Goal: Information Seeking & Learning: Compare options

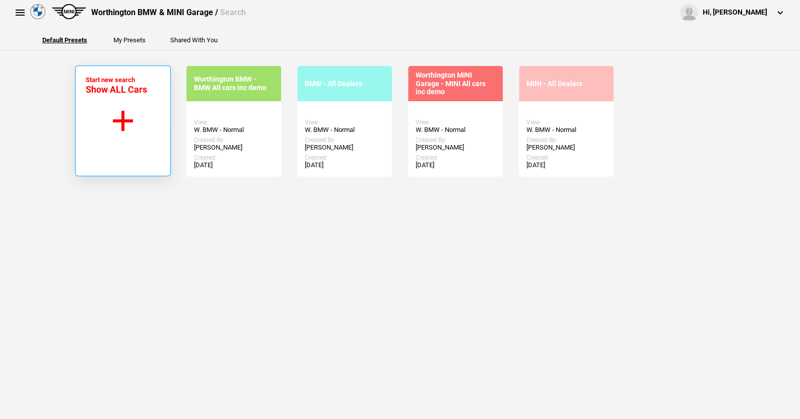
click at [121, 116] on button "Start new search Show ALL Cars" at bounding box center [123, 120] width 96 height 111
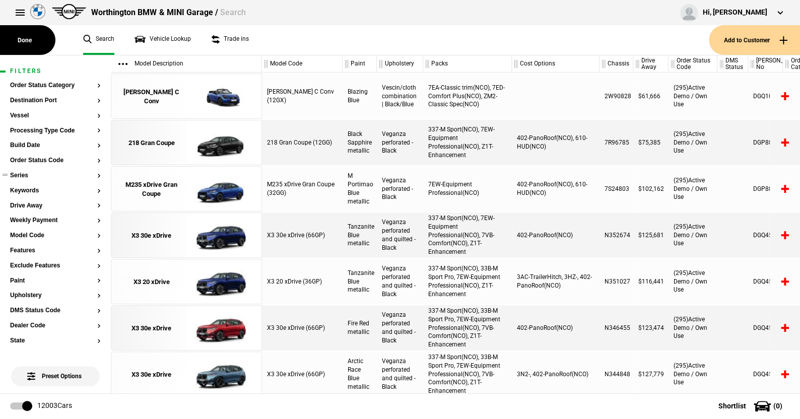
click at [21, 174] on button "Series" at bounding box center [55, 175] width 91 height 7
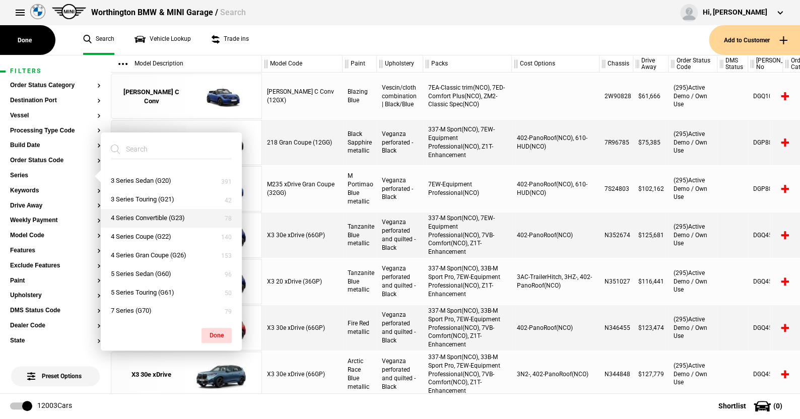
scroll to position [101, 0]
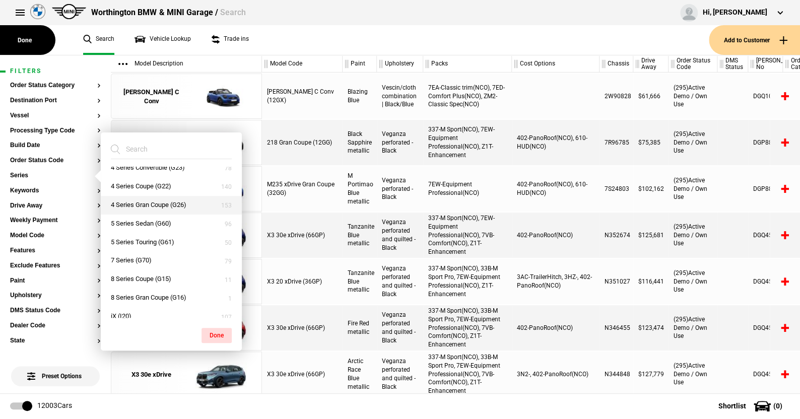
click at [143, 205] on button "4 Series Gran Coupe (G26)" at bounding box center [171, 205] width 141 height 19
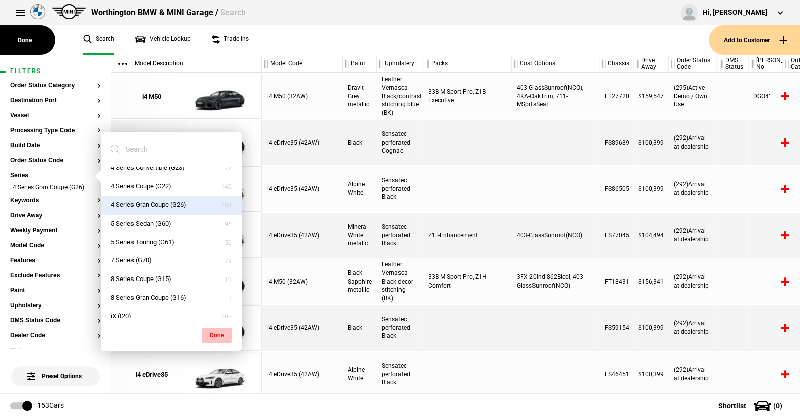
click at [218, 329] on button "Done" at bounding box center [216, 335] width 30 height 15
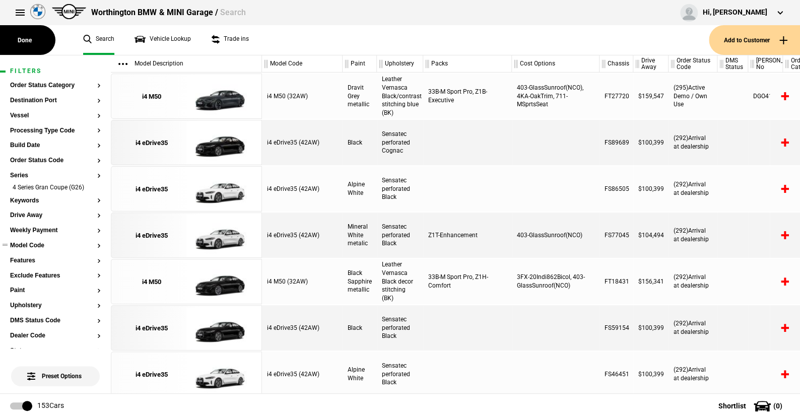
click at [29, 245] on button "Model Code" at bounding box center [55, 245] width 91 height 7
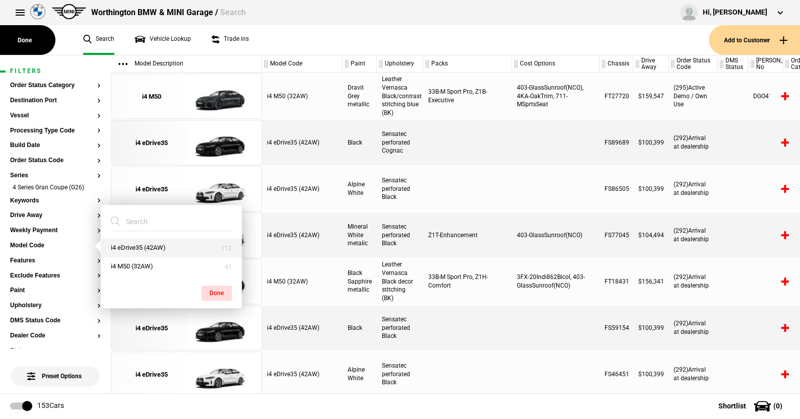
click at [140, 244] on button "i4 eDrive35 (42AW)" at bounding box center [171, 248] width 141 height 19
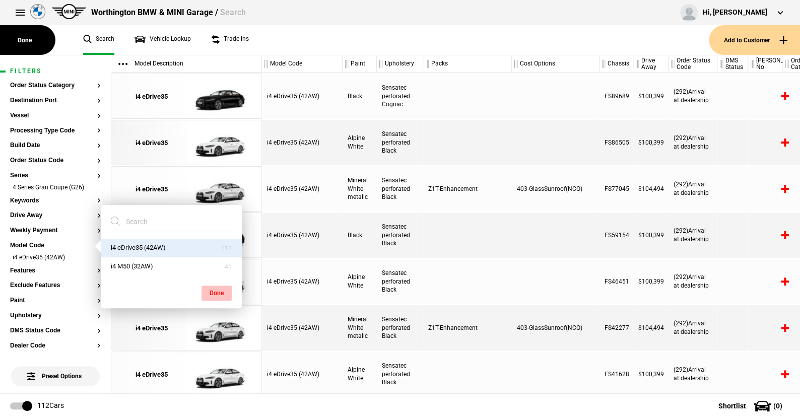
click at [219, 291] on button "Done" at bounding box center [216, 293] width 30 height 15
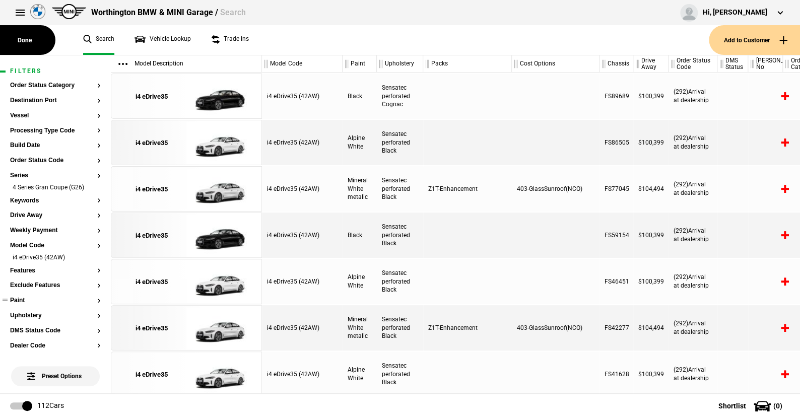
click at [21, 299] on button "Paint" at bounding box center [55, 300] width 91 height 7
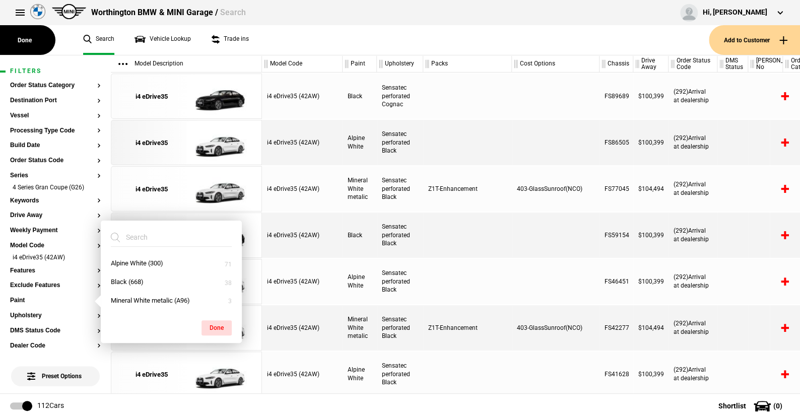
click at [321, 47] on ul "Search Vehicle Lookup Trade ins" at bounding box center [391, 40] width 636 height 30
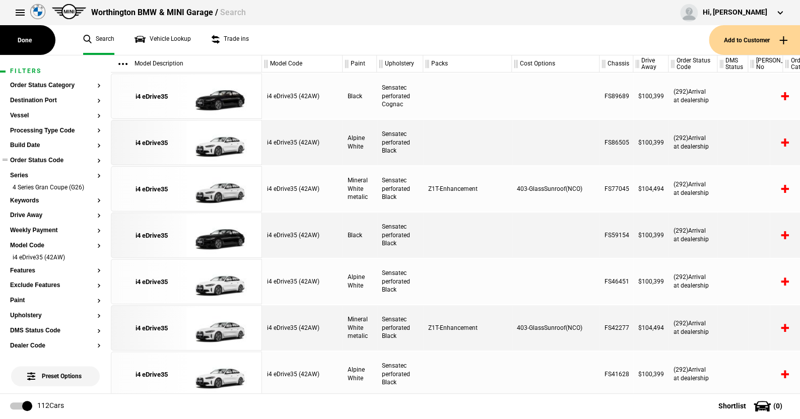
click at [50, 159] on button "Order Status Code" at bounding box center [55, 160] width 91 height 7
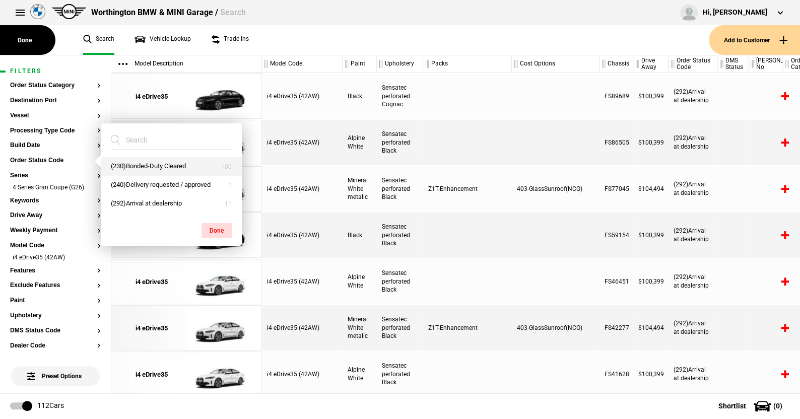
click at [141, 163] on button "(230)Bonded-Duty Cleared" at bounding box center [171, 166] width 141 height 19
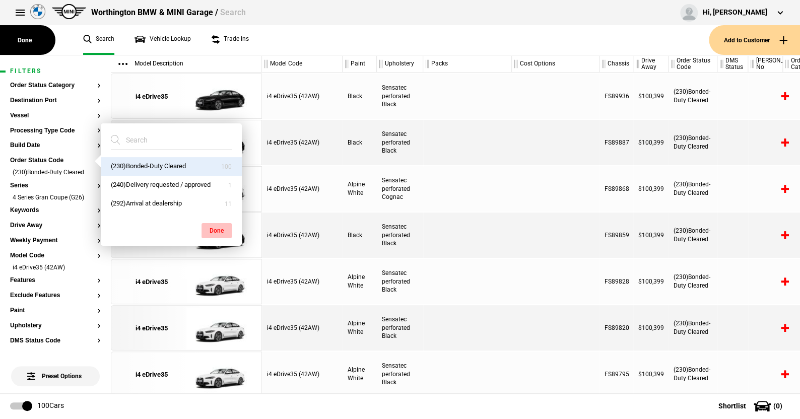
click at [212, 225] on button "Done" at bounding box center [216, 230] width 30 height 15
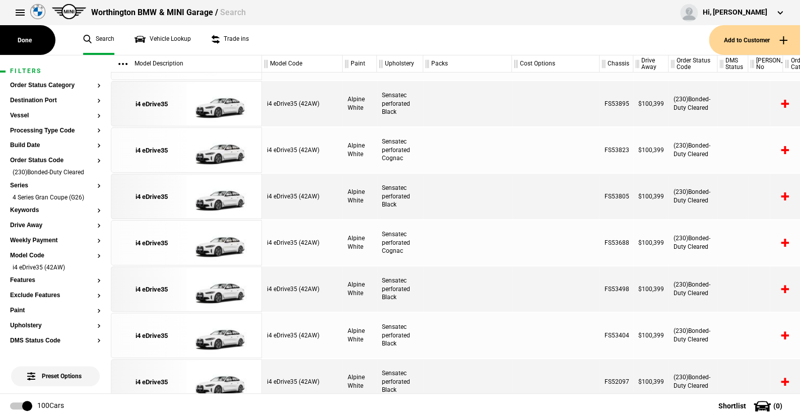
scroll to position [3125, 0]
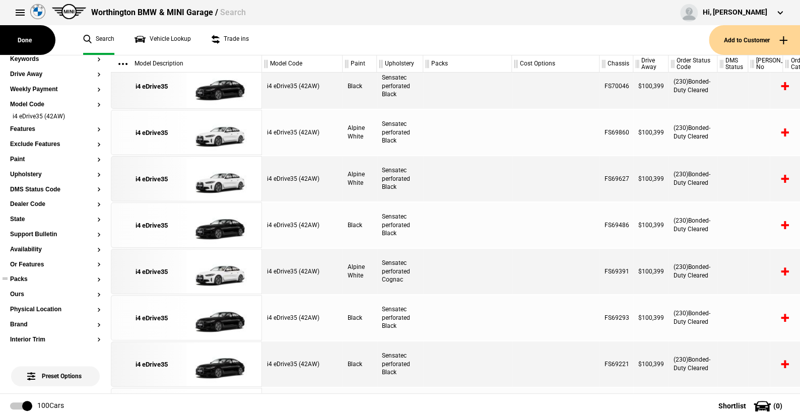
click at [23, 278] on button "Packs" at bounding box center [55, 279] width 91 height 7
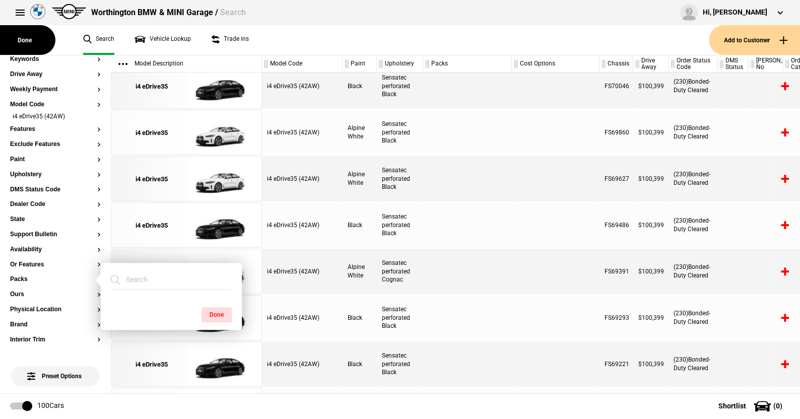
click at [428, 45] on ul "Search Vehicle Lookup Trade ins" at bounding box center [391, 40] width 636 height 30
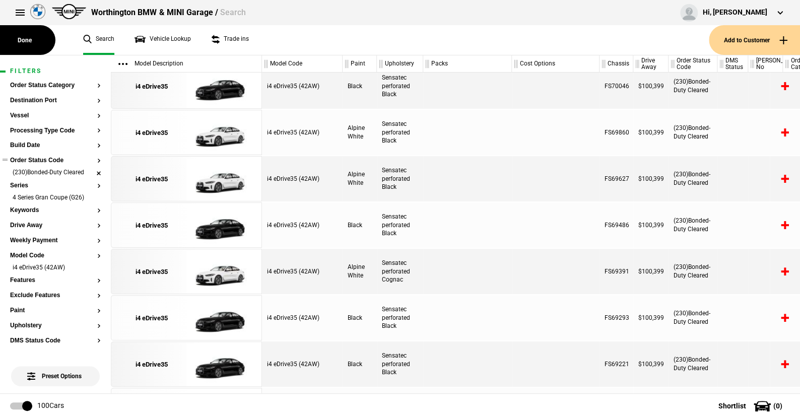
click at [90, 171] on li "(230)Bonded-Duty Cleared" at bounding box center [55, 173] width 91 height 10
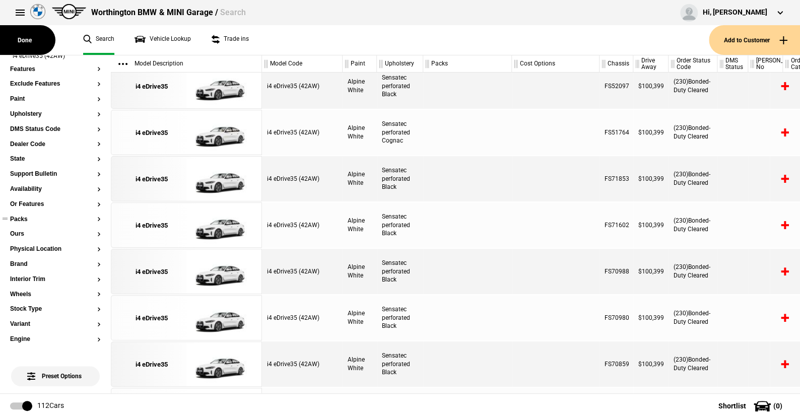
click at [23, 217] on button "Packs" at bounding box center [55, 219] width 91 height 7
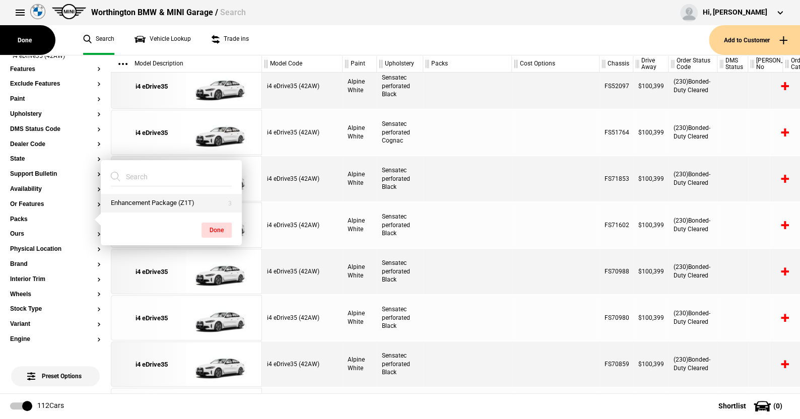
click at [154, 196] on button "Enhancement Package (Z1T)" at bounding box center [171, 203] width 141 height 19
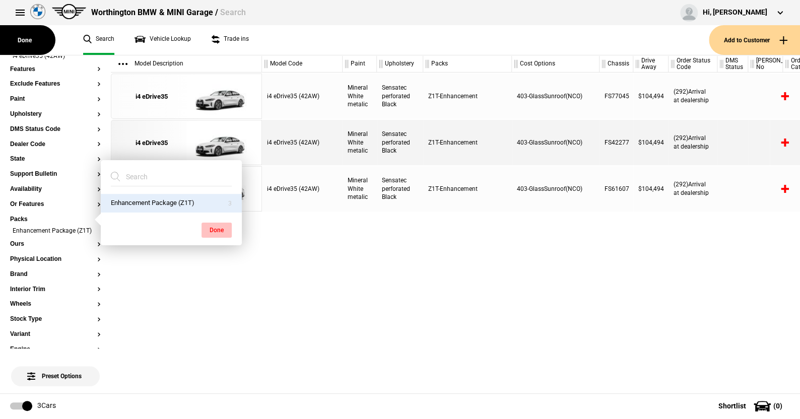
click at [213, 224] on button "Done" at bounding box center [216, 230] width 30 height 15
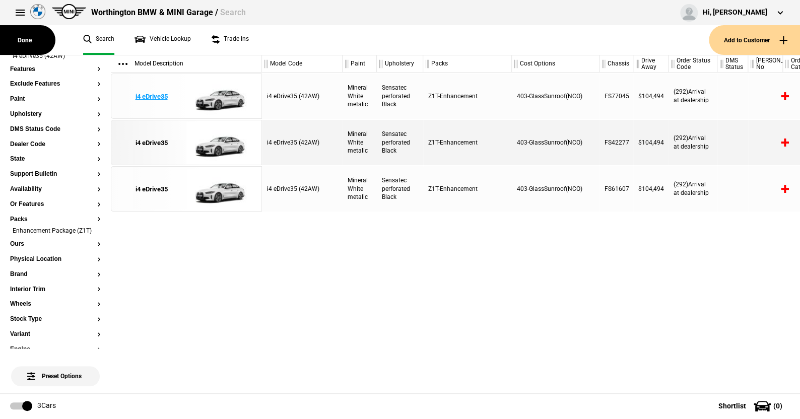
click at [224, 97] on img at bounding box center [221, 96] width 70 height 45
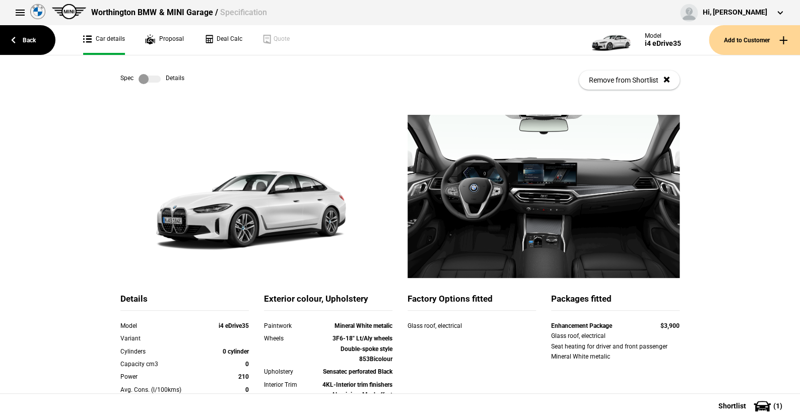
click at [152, 76] on label at bounding box center [150, 79] width 22 height 10
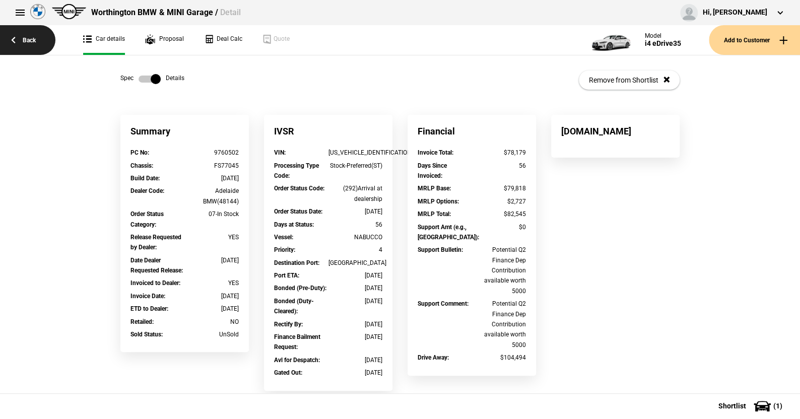
click at [34, 35] on link "Back" at bounding box center [27, 40] width 55 height 30
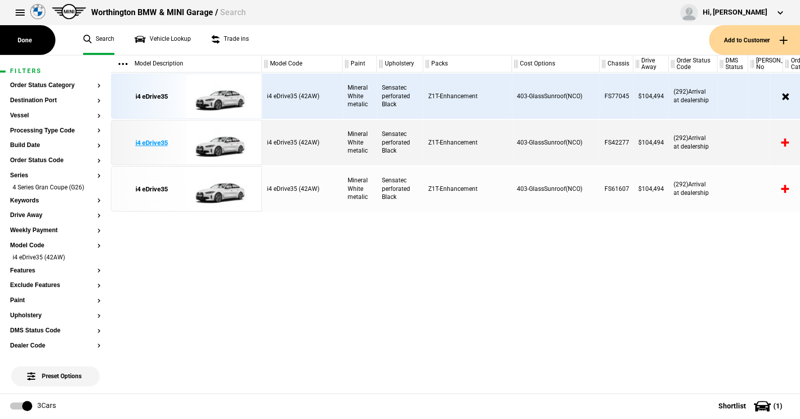
click at [230, 147] on img at bounding box center [221, 142] width 70 height 45
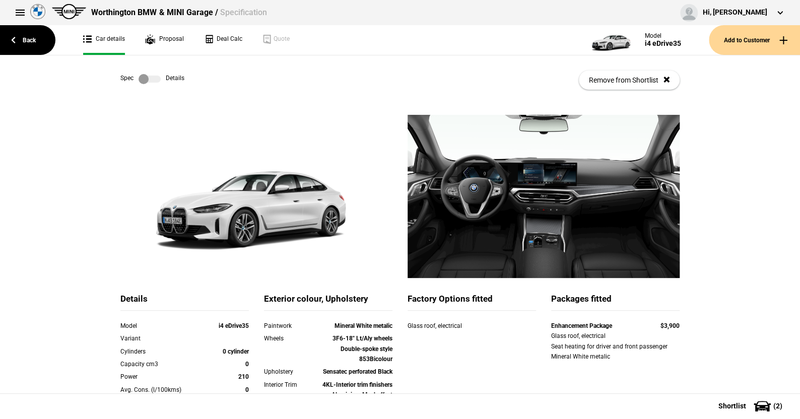
click at [153, 77] on label at bounding box center [150, 79] width 22 height 10
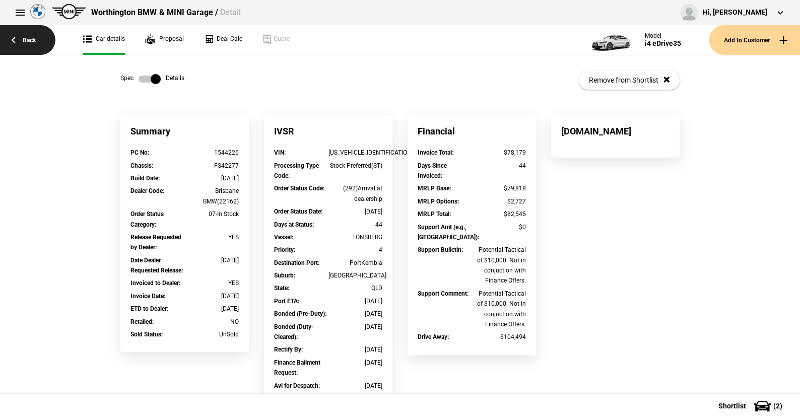
click at [30, 35] on link "Back" at bounding box center [27, 40] width 55 height 30
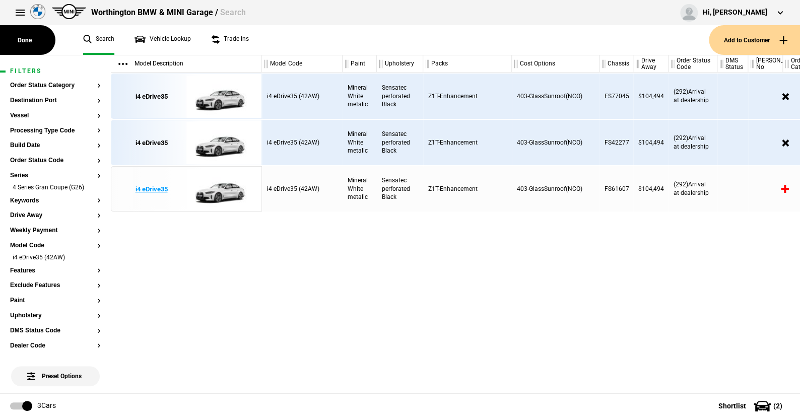
click at [224, 192] on img at bounding box center [221, 189] width 70 height 45
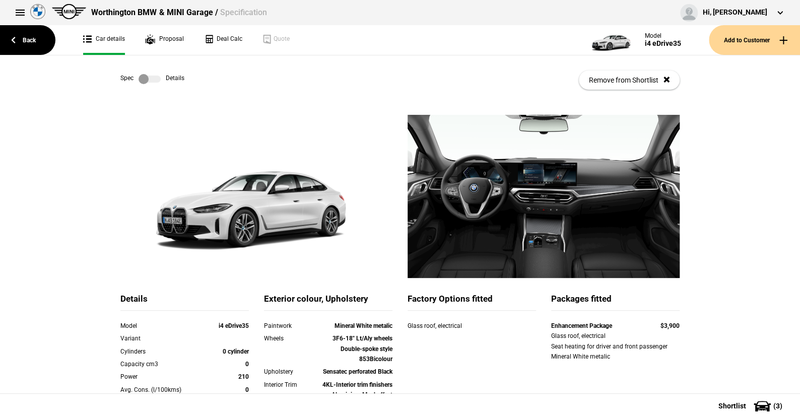
click at [153, 79] on label at bounding box center [150, 79] width 22 height 10
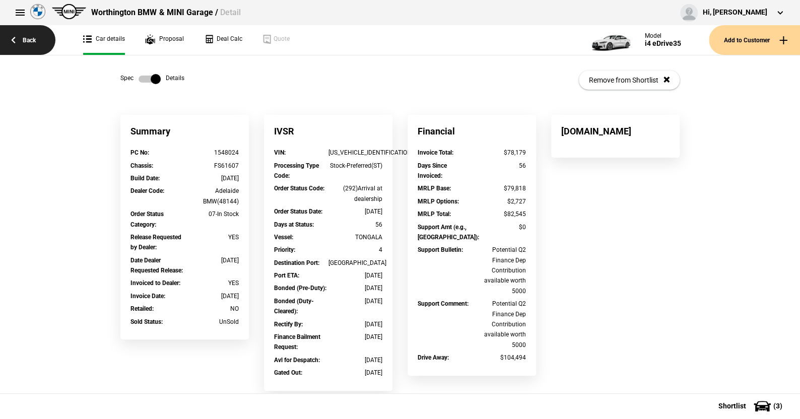
click at [29, 39] on link "Back" at bounding box center [27, 40] width 55 height 30
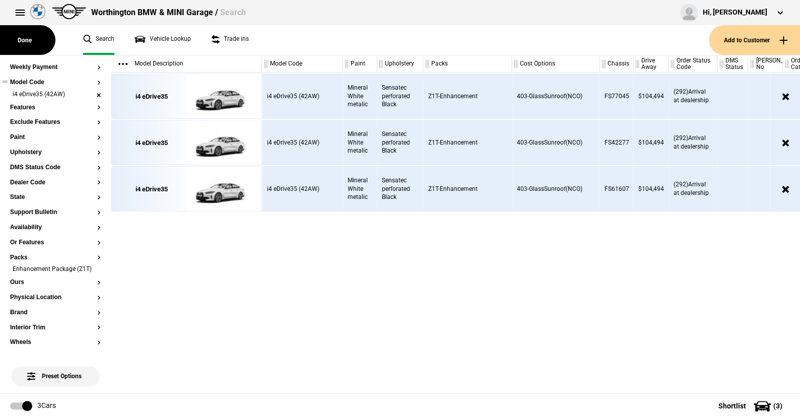
scroll to position [162, 0]
click at [92, 272] on li "Enhancement Package (Z1T)" at bounding box center [55, 271] width 91 height 10
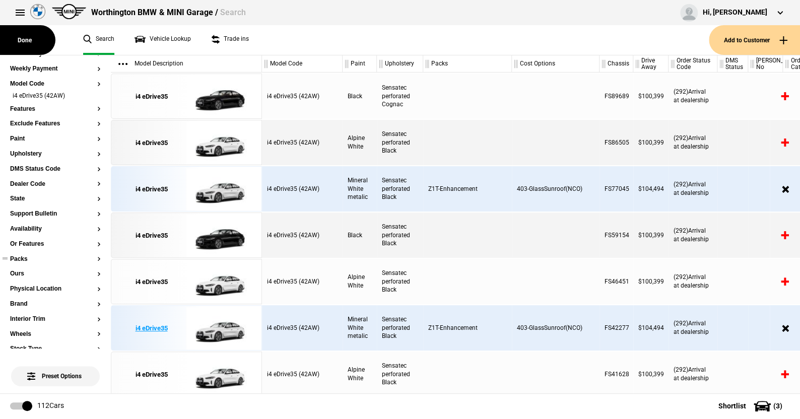
click at [224, 327] on img at bounding box center [221, 328] width 70 height 45
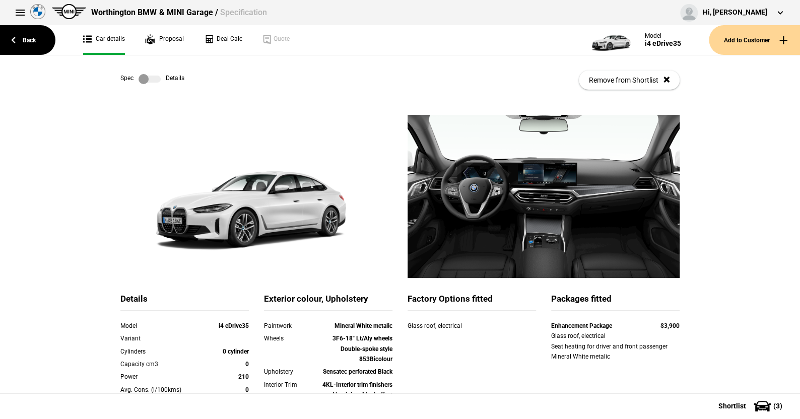
click at [155, 79] on label at bounding box center [150, 79] width 22 height 10
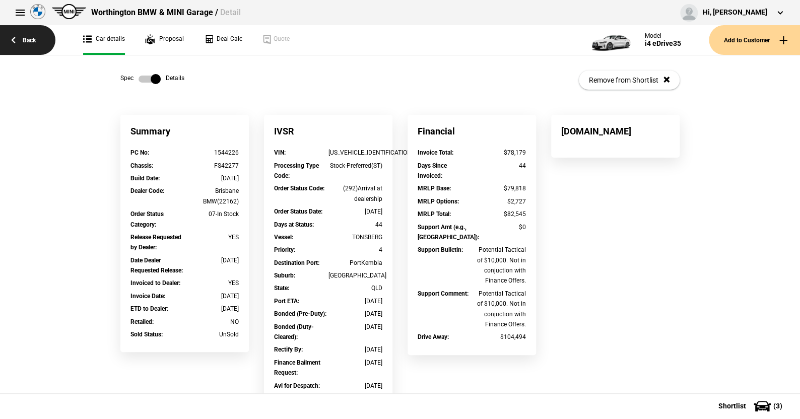
click at [30, 37] on link "Back" at bounding box center [27, 40] width 55 height 30
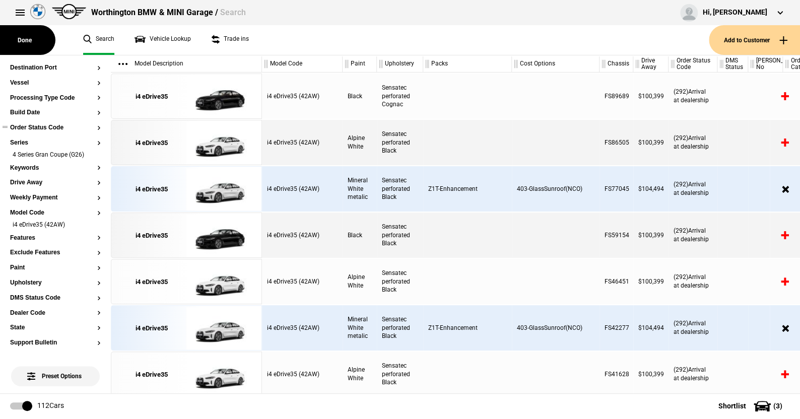
scroll to position [101, 0]
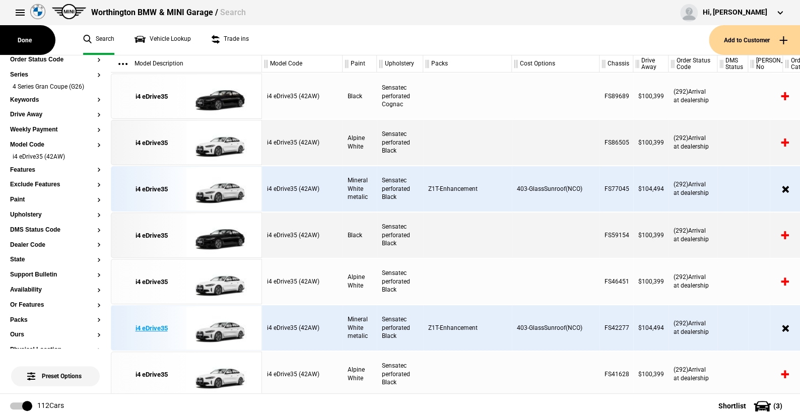
click at [225, 330] on img at bounding box center [221, 328] width 70 height 45
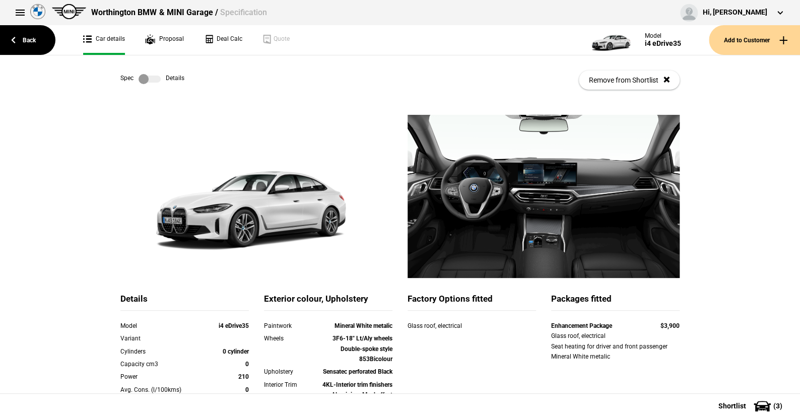
scroll to position [101, 0]
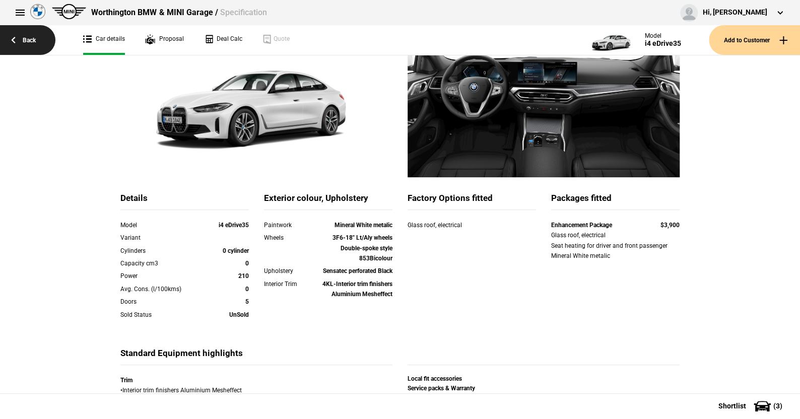
click at [26, 36] on link "Back" at bounding box center [27, 40] width 55 height 30
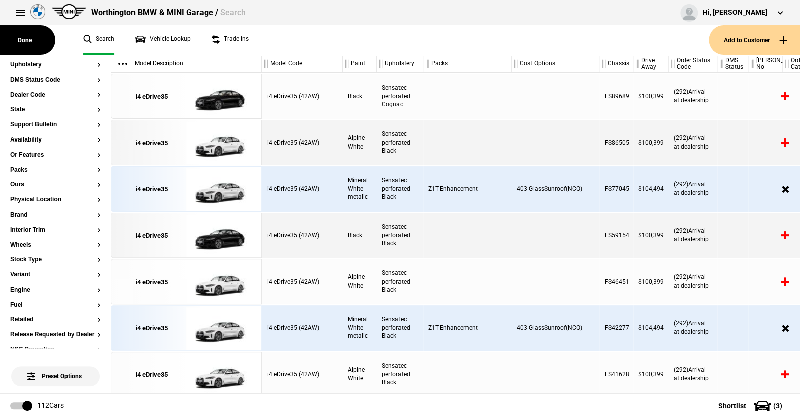
scroll to position [244, 0]
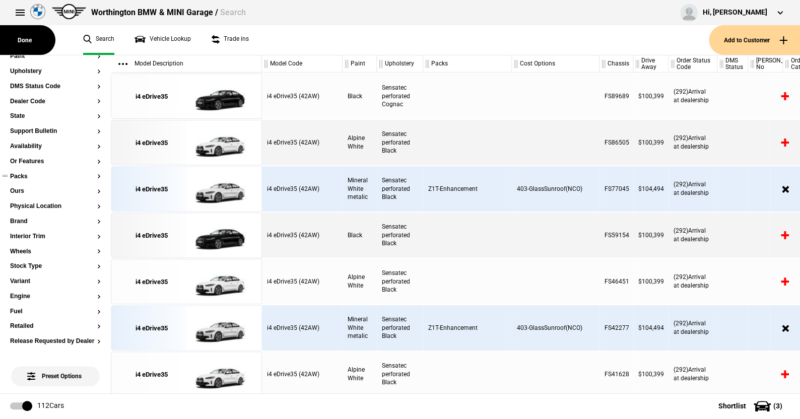
click at [24, 174] on button "Packs" at bounding box center [55, 176] width 91 height 7
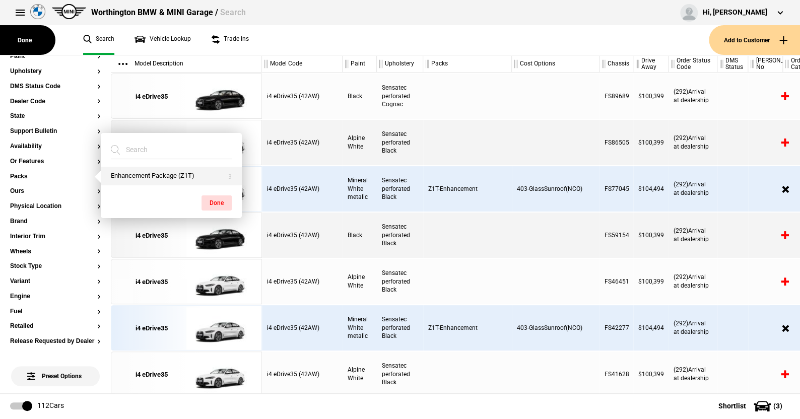
click at [126, 175] on button "Enhancement Package (Z1T)" at bounding box center [171, 176] width 141 height 19
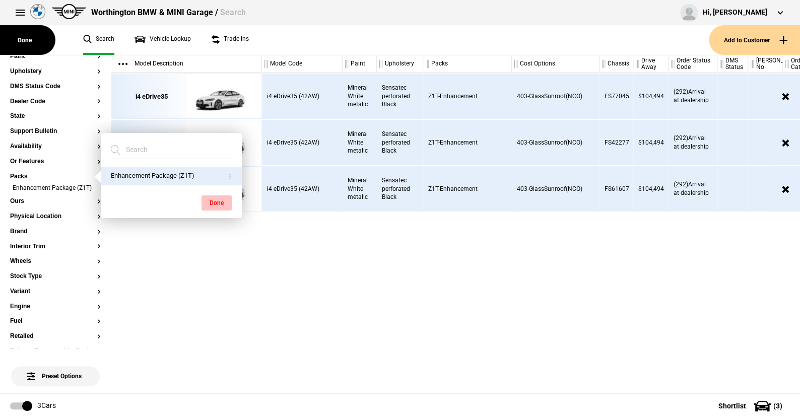
click at [211, 200] on button "Done" at bounding box center [216, 202] width 30 height 15
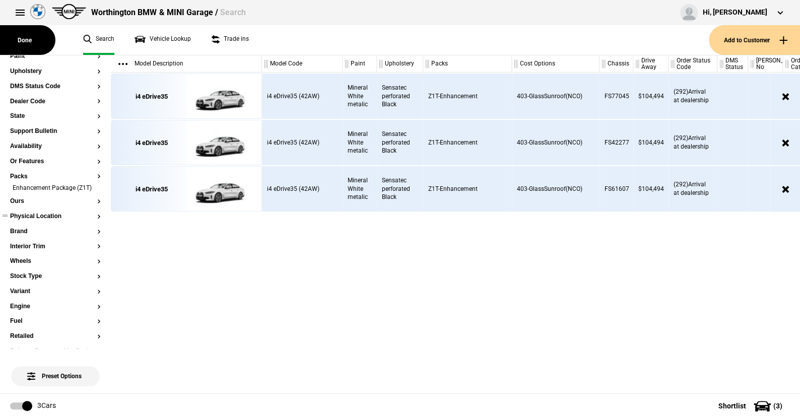
click at [53, 220] on button "Physical Location" at bounding box center [55, 216] width 91 height 7
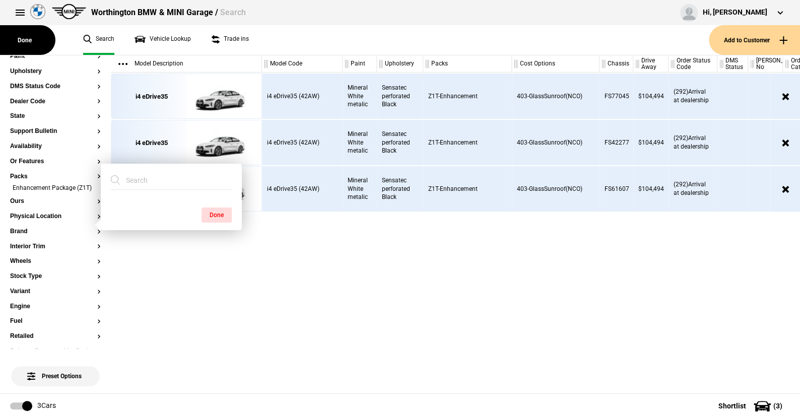
click at [302, 42] on ul "Search Vehicle Lookup Trade ins" at bounding box center [391, 40] width 636 height 30
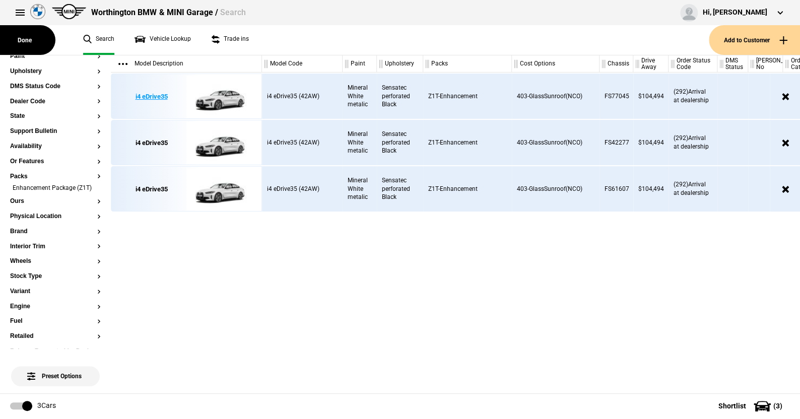
click at [214, 99] on img at bounding box center [221, 96] width 70 height 45
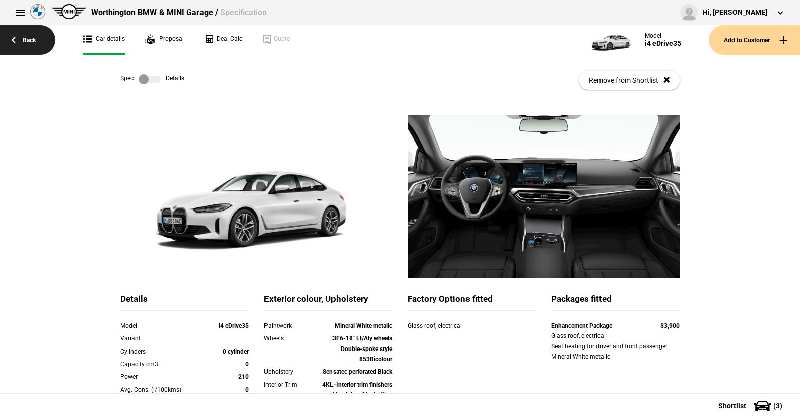
click at [31, 37] on link "Back" at bounding box center [27, 40] width 55 height 30
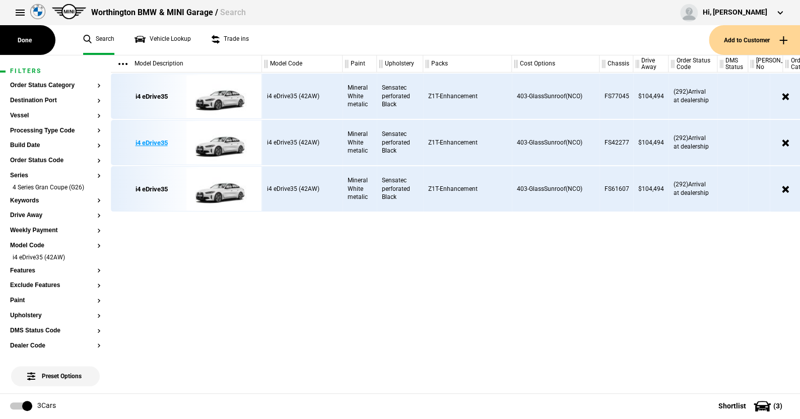
click at [225, 141] on img at bounding box center [221, 142] width 70 height 45
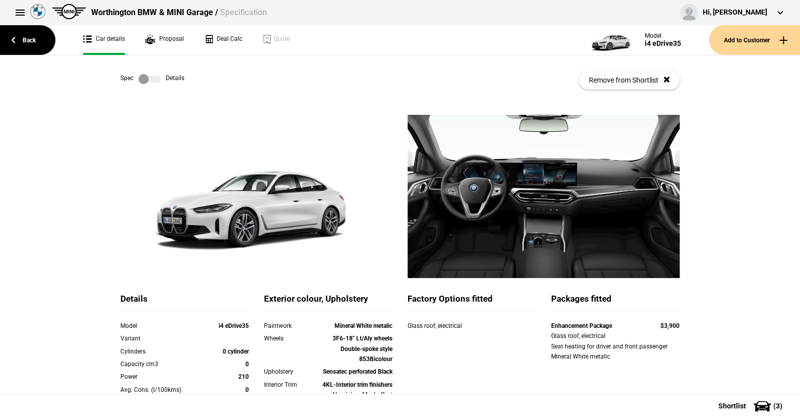
click at [154, 79] on label at bounding box center [150, 79] width 22 height 10
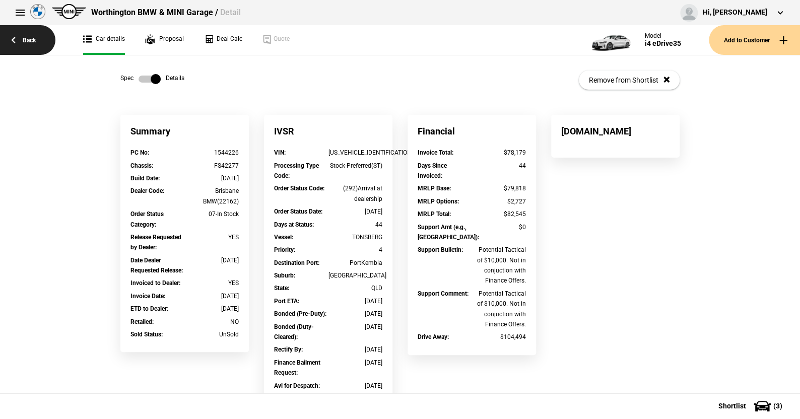
click at [28, 35] on link "Back" at bounding box center [27, 40] width 55 height 30
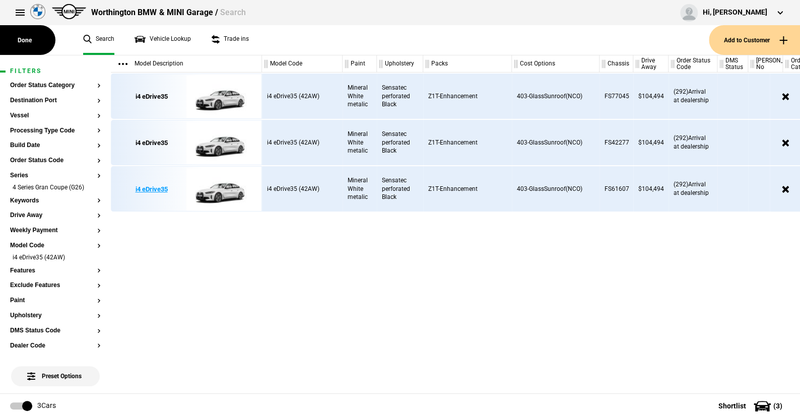
click at [223, 189] on img at bounding box center [221, 189] width 70 height 45
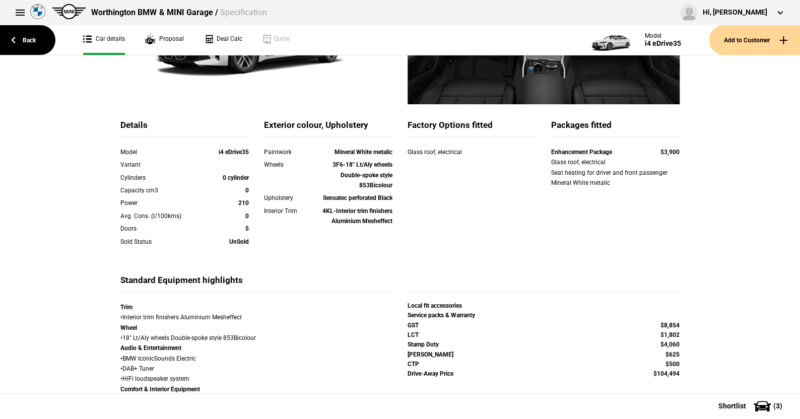
scroll to position [50, 0]
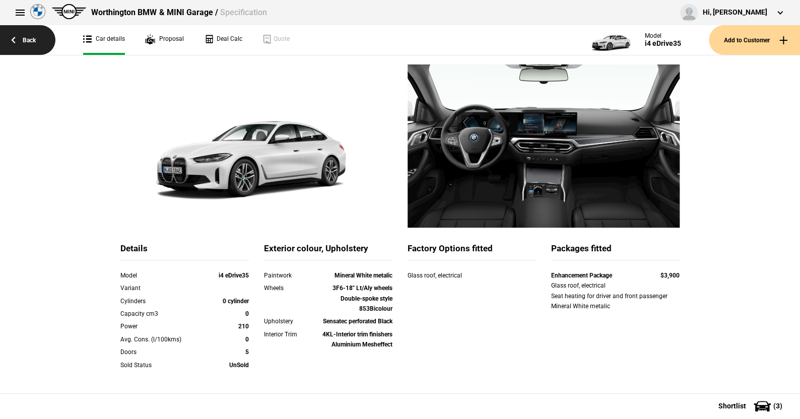
click at [34, 39] on link "Back" at bounding box center [27, 40] width 55 height 30
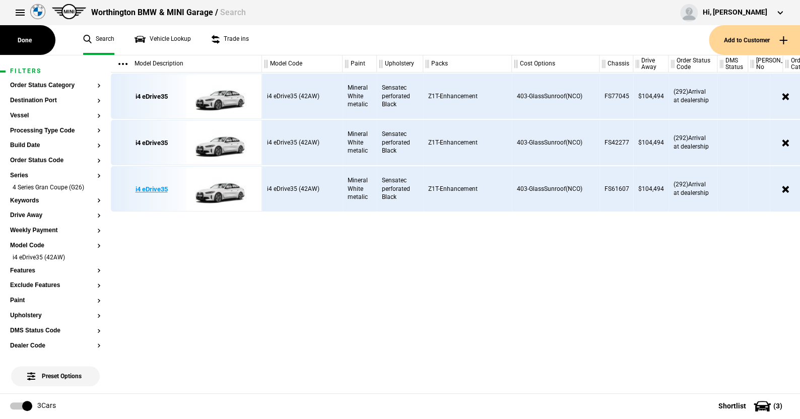
click at [220, 188] on img at bounding box center [221, 189] width 70 height 45
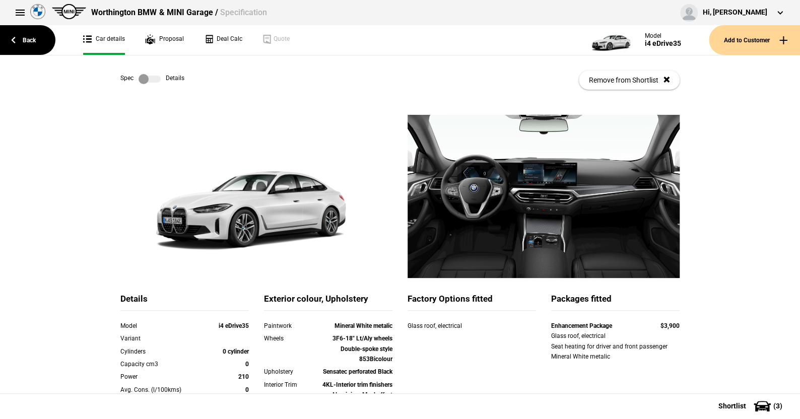
click at [153, 79] on label at bounding box center [150, 79] width 22 height 10
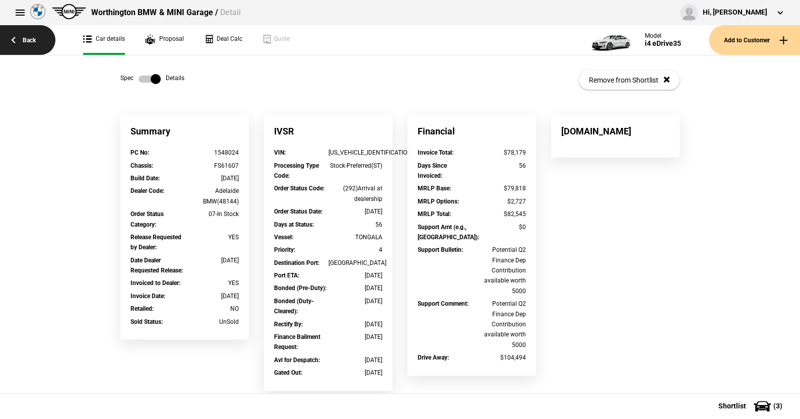
click at [29, 39] on link "Back" at bounding box center [27, 40] width 55 height 30
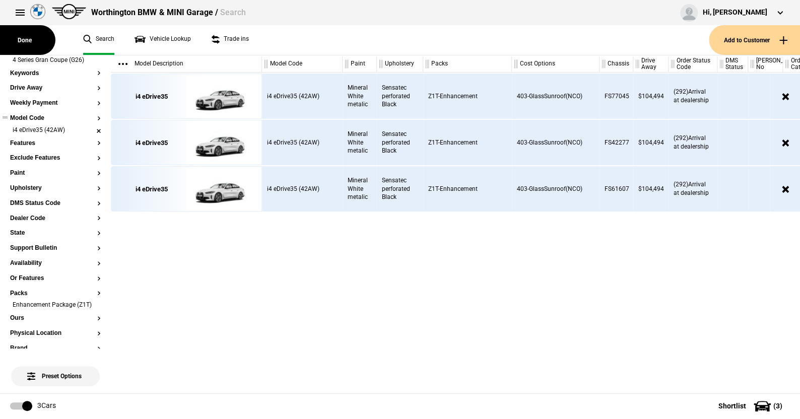
scroll to position [151, 0]
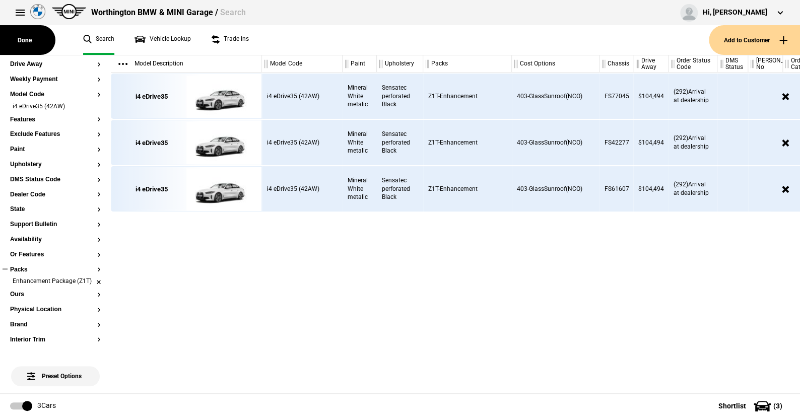
click at [89, 285] on li "Enhancement Package (Z1T)" at bounding box center [55, 282] width 91 height 10
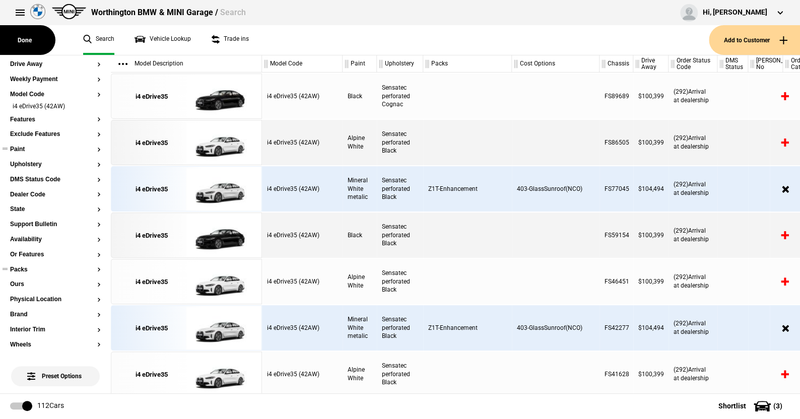
click at [23, 147] on button "Paint" at bounding box center [55, 149] width 91 height 7
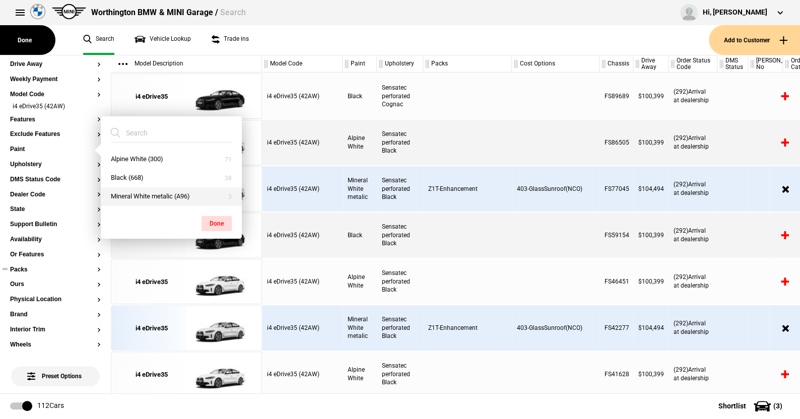
click at [125, 193] on button "Mineral White metalic (A96)" at bounding box center [171, 196] width 141 height 19
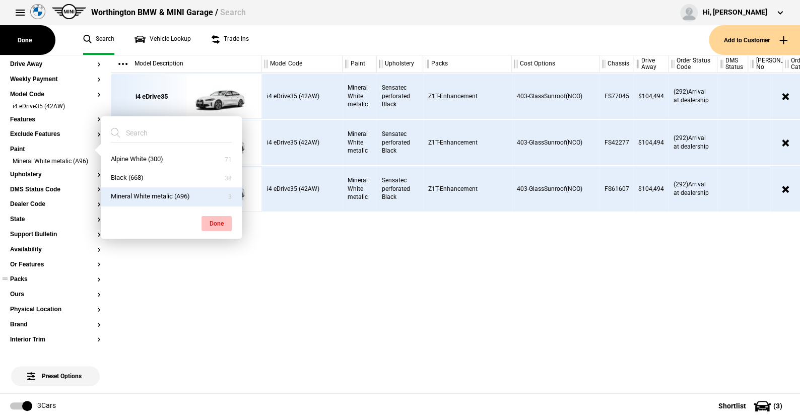
click at [211, 217] on button "Done" at bounding box center [216, 223] width 30 height 15
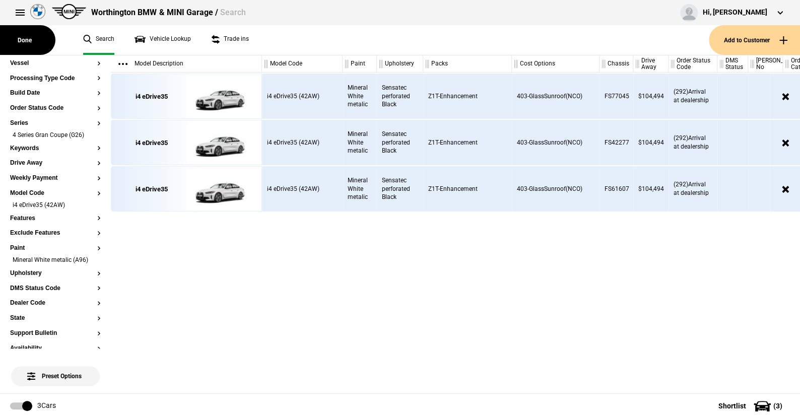
scroll to position [2, 0]
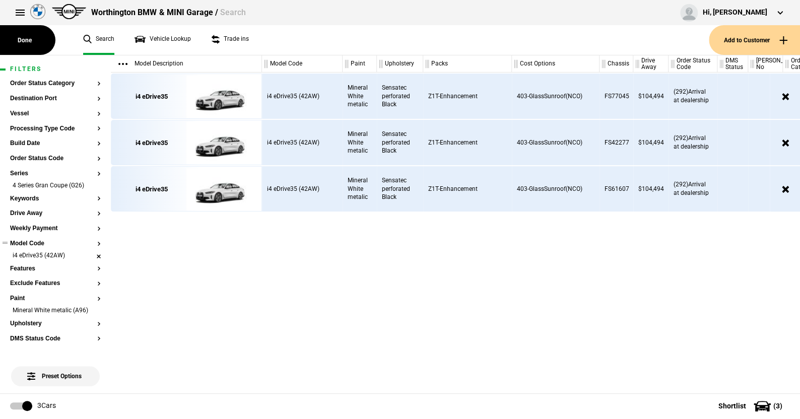
click at [90, 253] on li "i4 eDrive35 (42AW)" at bounding box center [55, 256] width 91 height 10
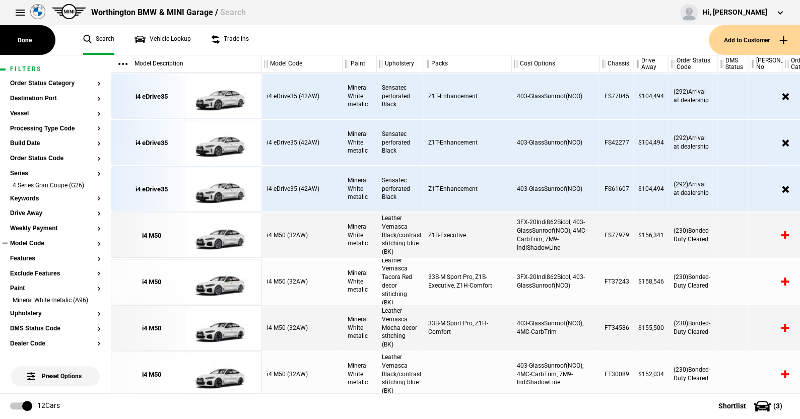
click at [33, 243] on button "Model Code" at bounding box center [55, 243] width 91 height 7
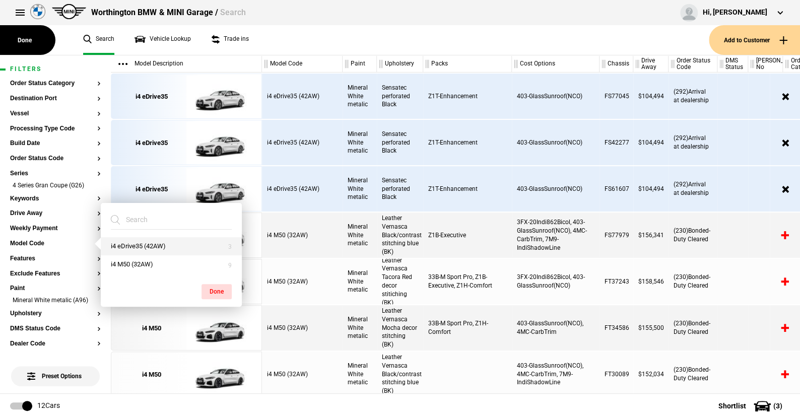
click at [139, 242] on button "i4 eDrive35 (42AW)" at bounding box center [171, 246] width 141 height 19
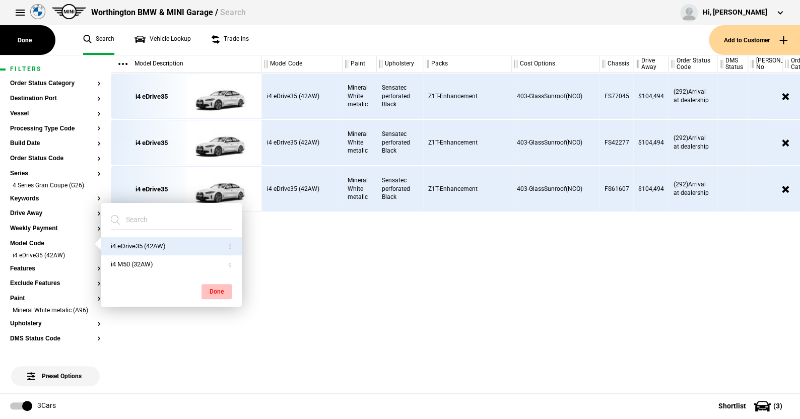
click at [217, 287] on button "Done" at bounding box center [216, 291] width 30 height 15
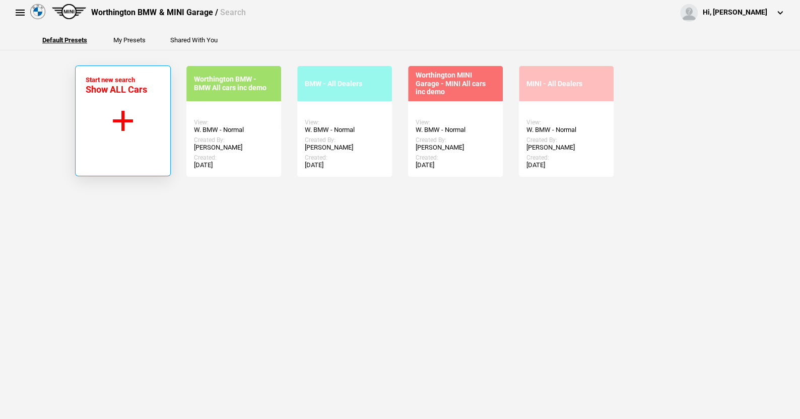
click at [120, 119] on button "Start new search Show ALL Cars" at bounding box center [123, 120] width 96 height 111
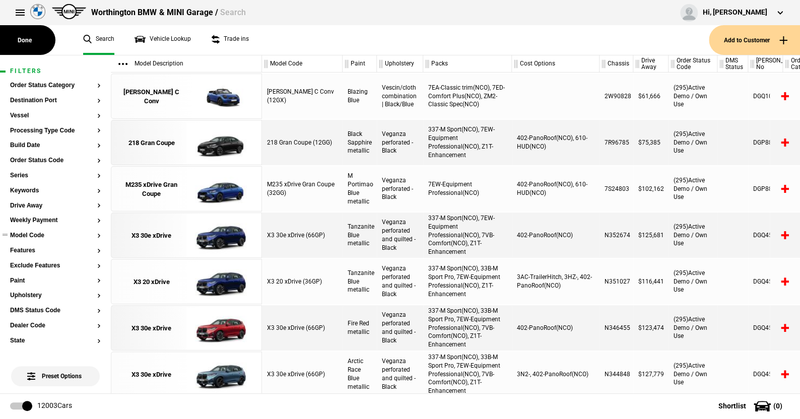
click at [28, 235] on button "Model Code" at bounding box center [55, 235] width 91 height 7
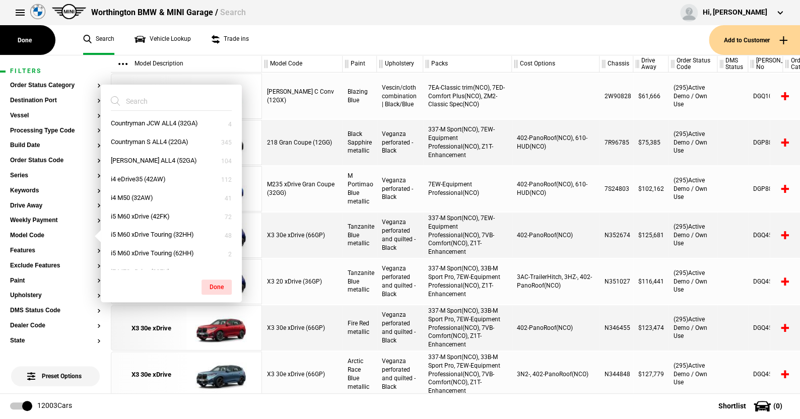
scroll to position [503, 0]
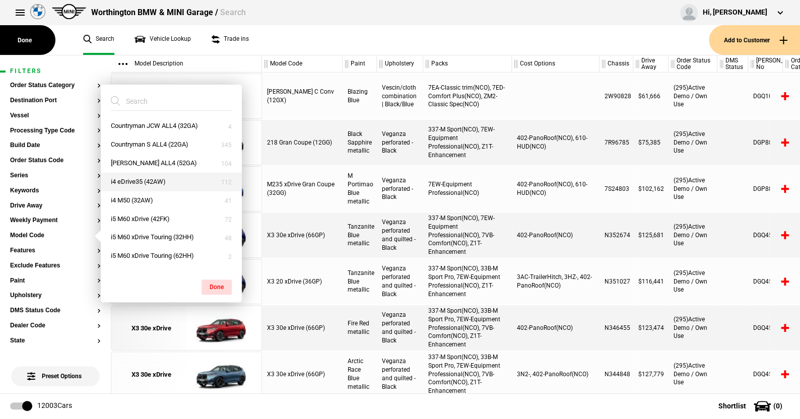
click at [136, 177] on button "i4 eDrive35 (42AW)" at bounding box center [171, 182] width 141 height 19
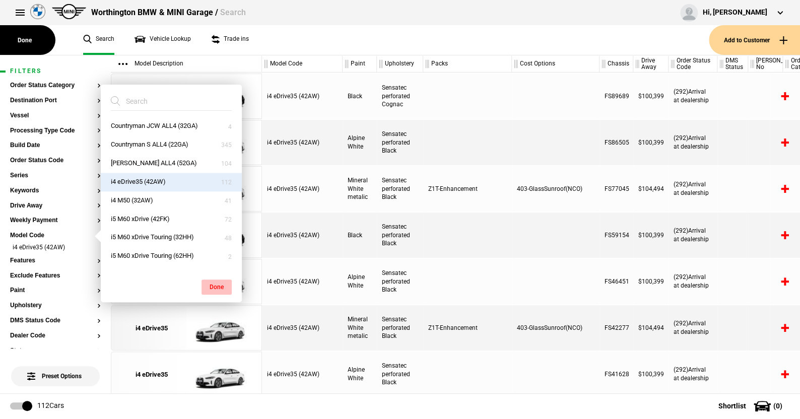
click at [217, 283] on button "Done" at bounding box center [216, 287] width 30 height 15
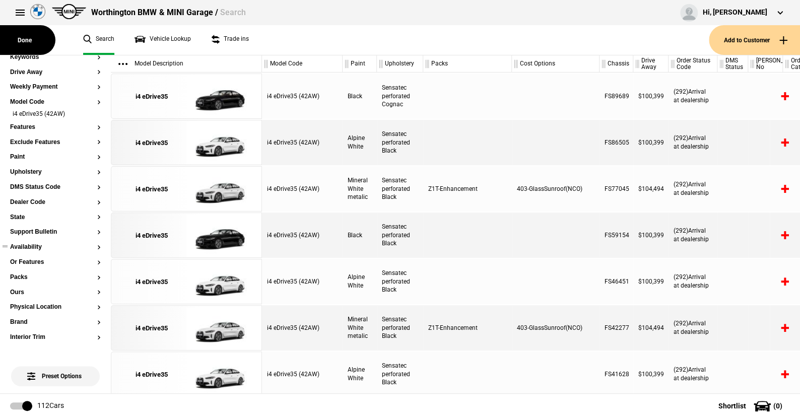
scroll to position [201, 0]
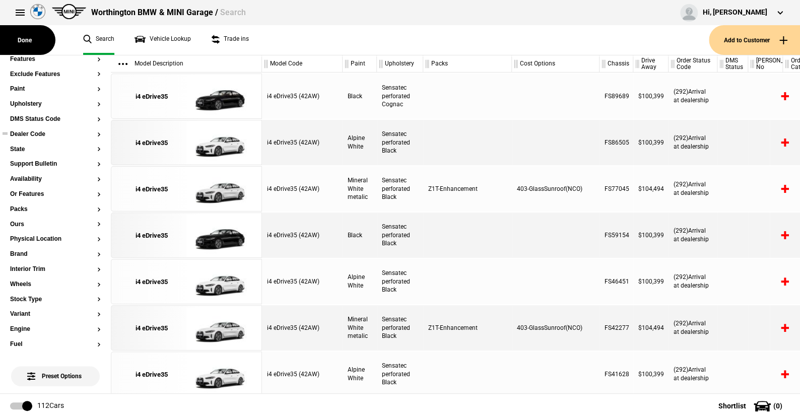
click at [37, 132] on button "Dealer Code" at bounding box center [55, 134] width 91 height 7
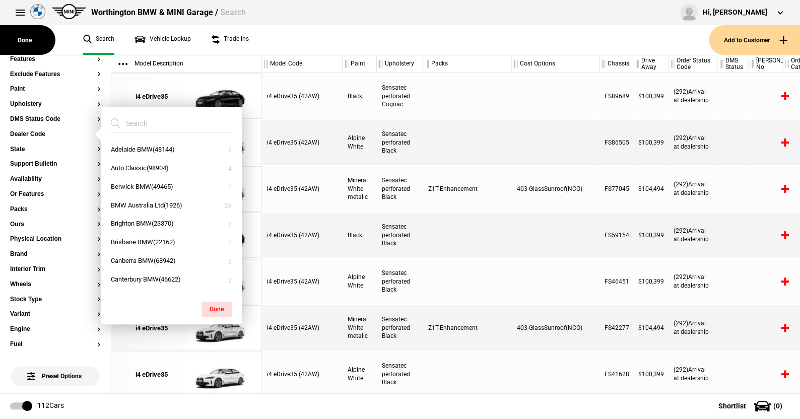
click at [300, 34] on ul "Search Vehicle Lookup Trade ins" at bounding box center [391, 40] width 636 height 30
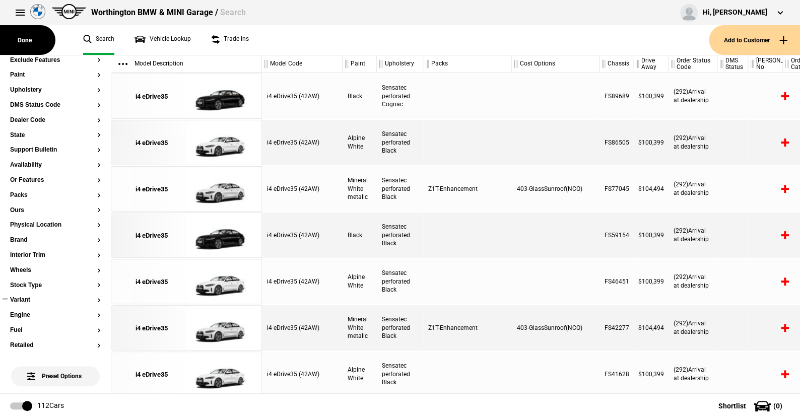
scroll to position [184, 0]
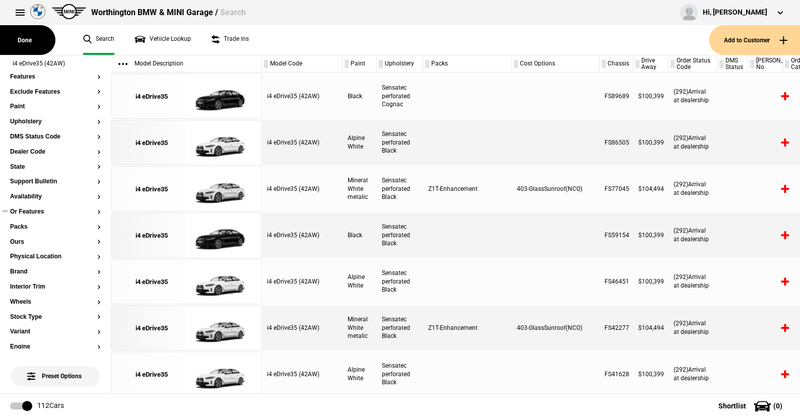
click at [24, 222] on ul at bounding box center [55, 222] width 91 height 4
click at [24, 226] on button "Packs" at bounding box center [55, 227] width 91 height 7
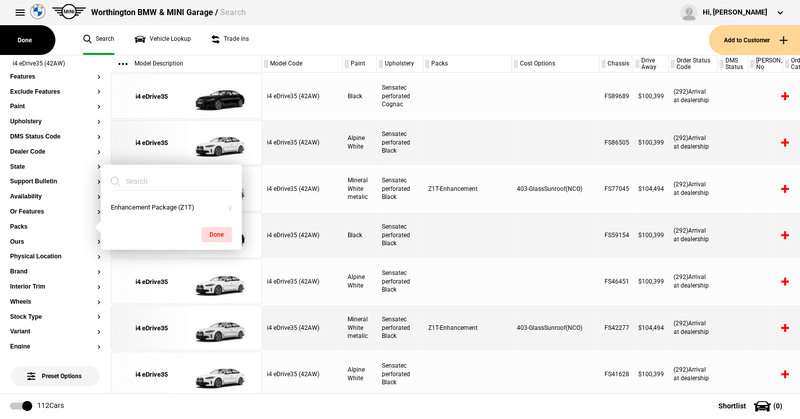
click at [321, 41] on ul "Search Vehicle Lookup Trade ins" at bounding box center [391, 40] width 636 height 30
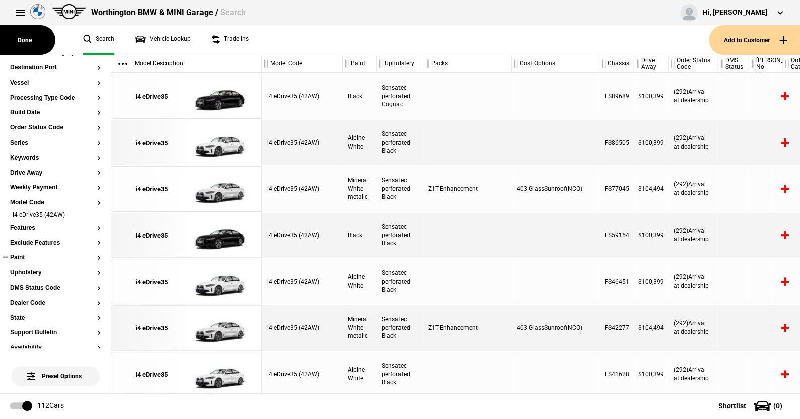
scroll to position [50, 0]
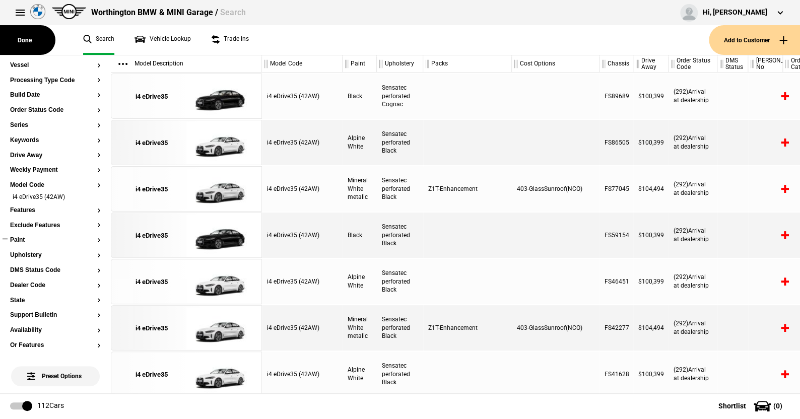
click at [19, 239] on button "Paint" at bounding box center [55, 240] width 91 height 7
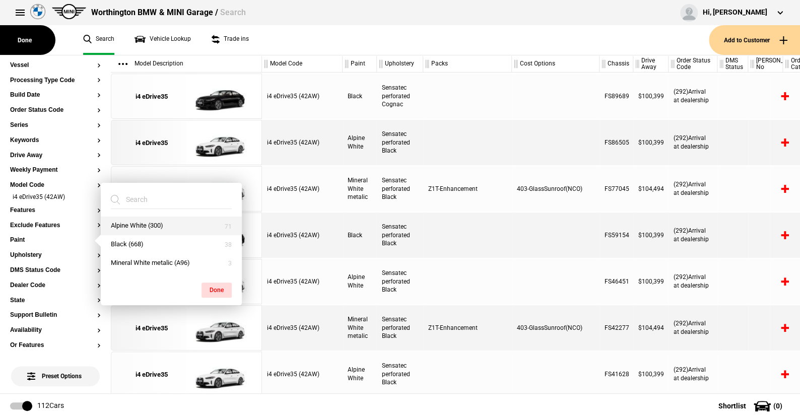
click at [137, 222] on button "Alpine White (300)" at bounding box center [171, 226] width 141 height 19
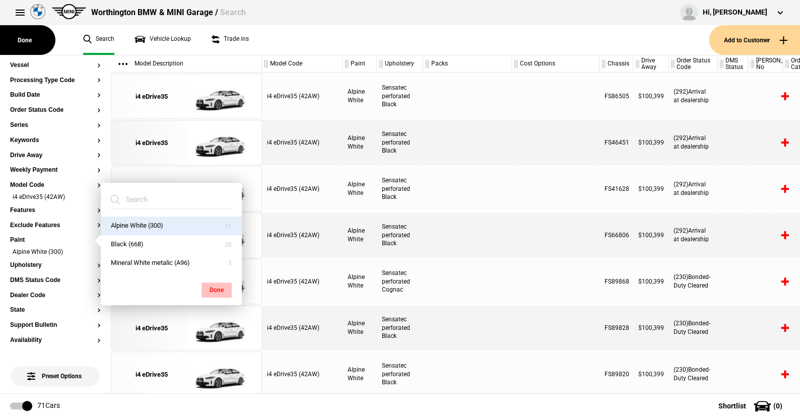
click at [214, 287] on button "Done" at bounding box center [216, 290] width 30 height 15
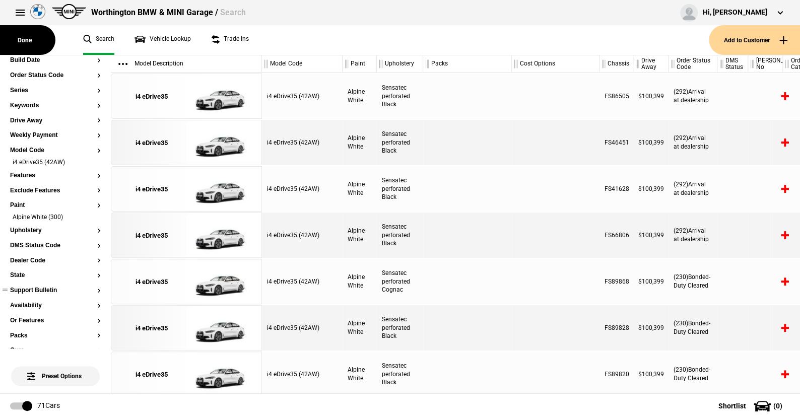
scroll to position [101, 0]
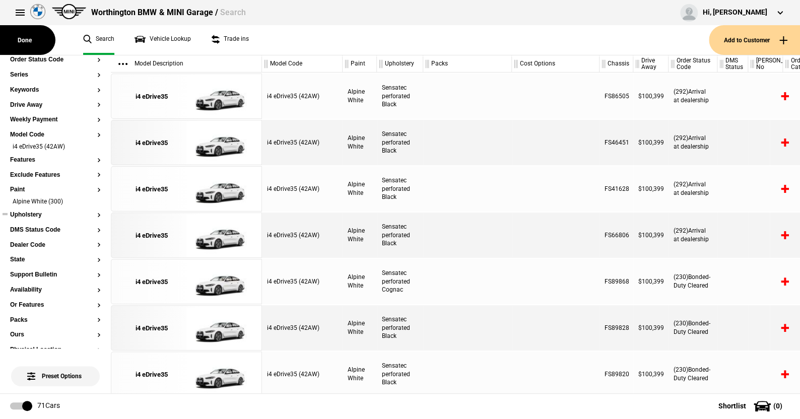
click at [42, 224] on ul at bounding box center [55, 225] width 91 height 4
click at [45, 230] on button "DMS Status Code" at bounding box center [55, 230] width 91 height 7
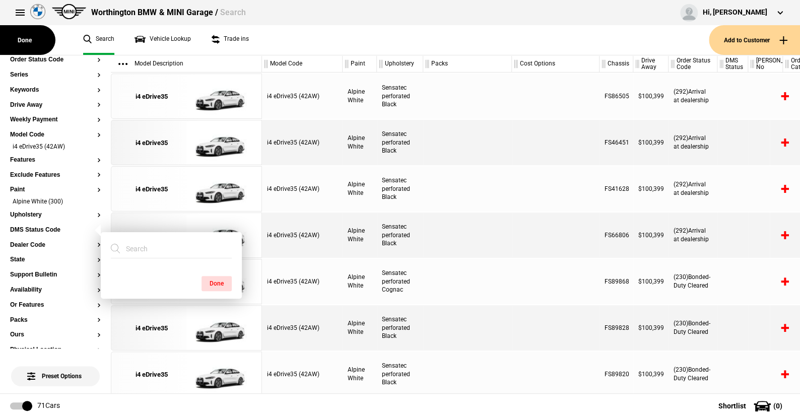
click at [307, 43] on ul "Search Vehicle Lookup Trade ins" at bounding box center [391, 40] width 636 height 30
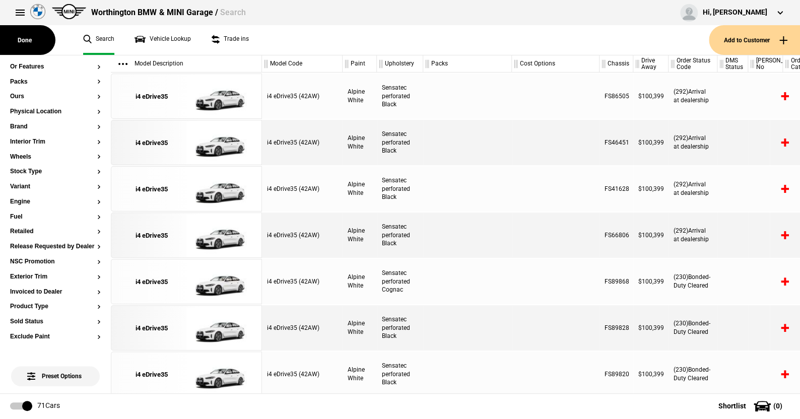
scroll to position [0, 0]
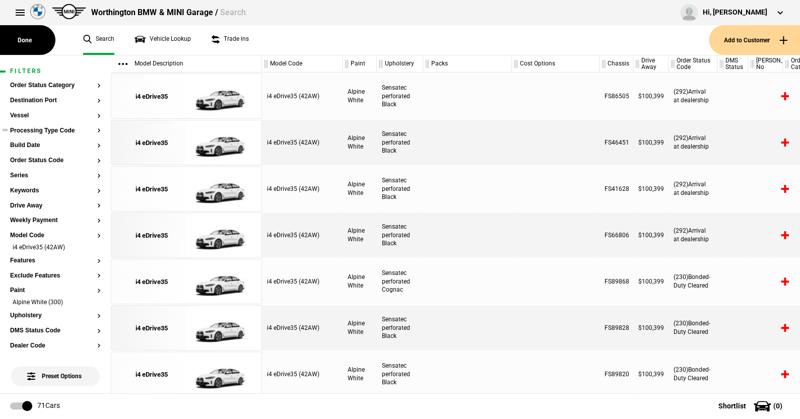
click at [48, 130] on button "Processing Type Code" at bounding box center [55, 130] width 91 height 7
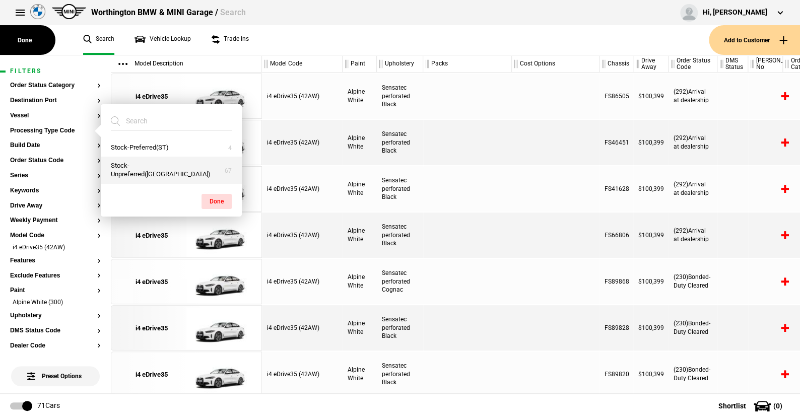
click at [143, 162] on button "Stock-Unpreferred(US)" at bounding box center [171, 170] width 141 height 27
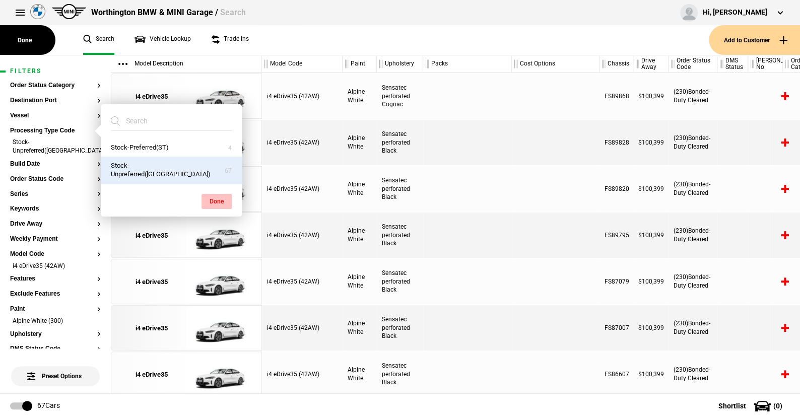
click at [216, 194] on button "Done" at bounding box center [216, 201] width 30 height 15
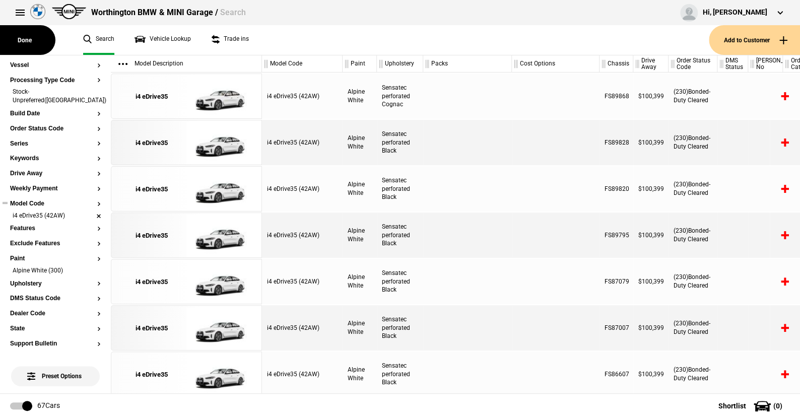
scroll to position [101, 0]
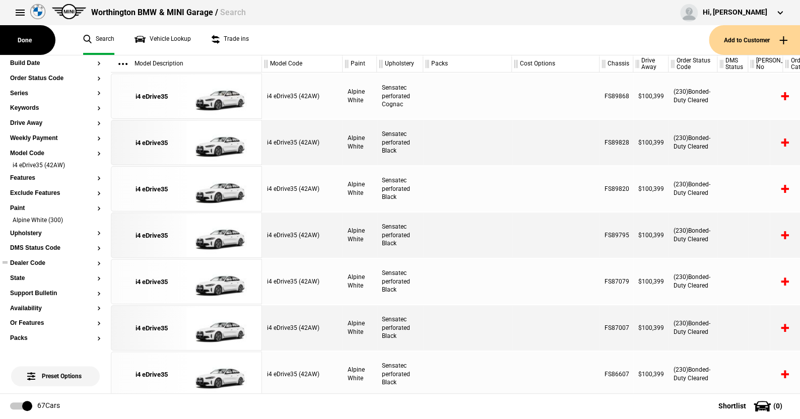
click at [41, 260] on button "Dealer Code" at bounding box center [55, 263] width 91 height 7
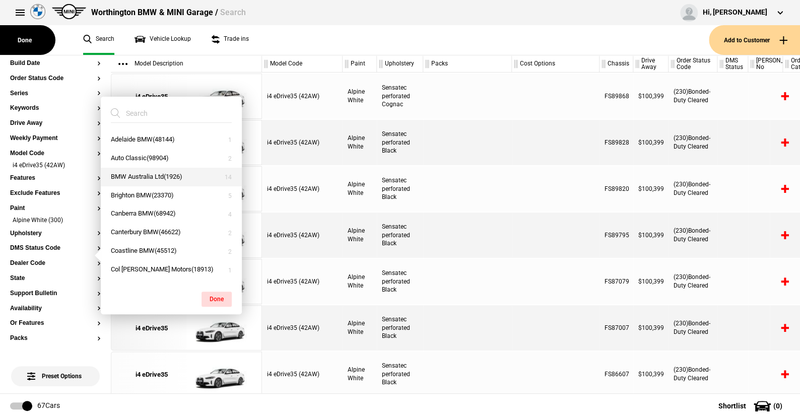
click at [134, 176] on button "BMW Australia Ltd(1926)" at bounding box center [171, 177] width 141 height 19
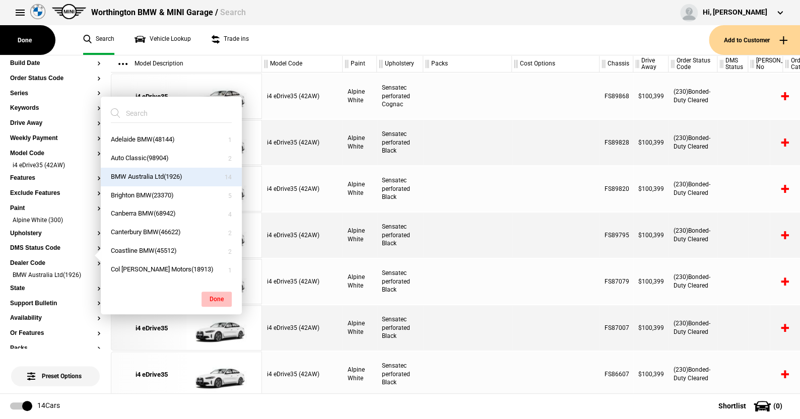
click at [216, 296] on button "Done" at bounding box center [216, 299] width 30 height 15
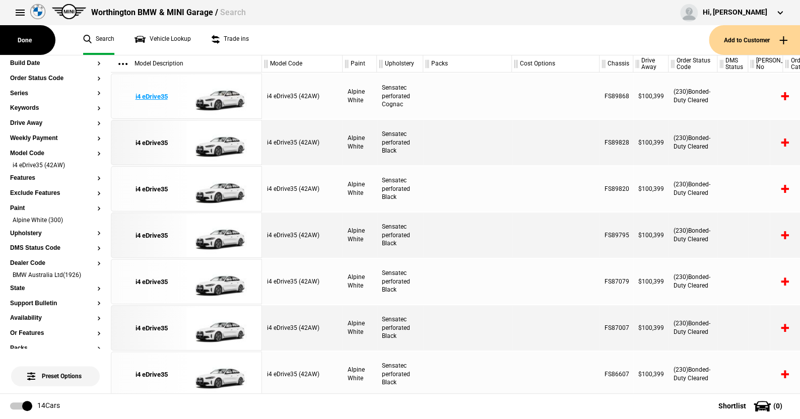
click at [228, 99] on img at bounding box center [221, 96] width 70 height 45
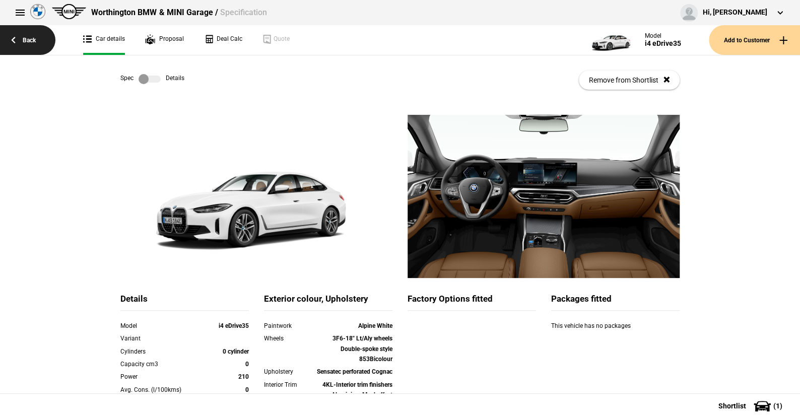
click at [29, 39] on link "Back" at bounding box center [27, 40] width 55 height 30
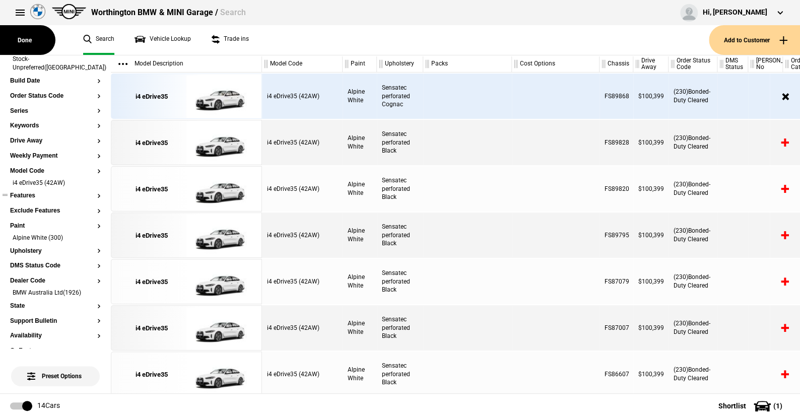
scroll to position [101, 0]
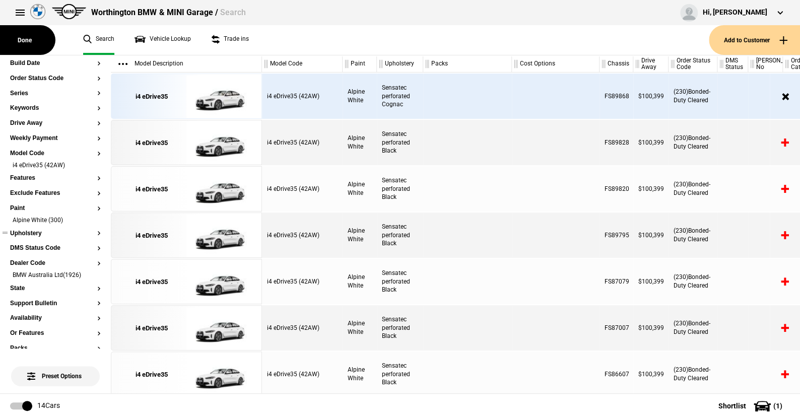
click at [34, 230] on section "Upholstery" at bounding box center [55, 237] width 91 height 15
click at [32, 230] on button "Upholstery" at bounding box center [55, 233] width 91 height 7
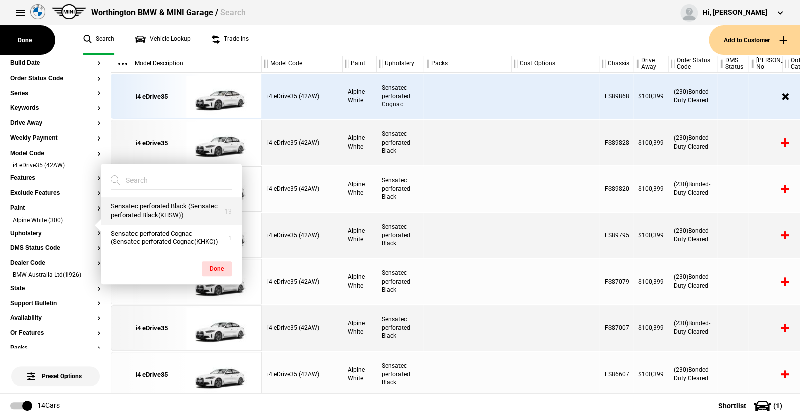
click at [158, 207] on button "Sensatec perforated Black (Sensatec perforated Black(KHSW))" at bounding box center [171, 210] width 141 height 27
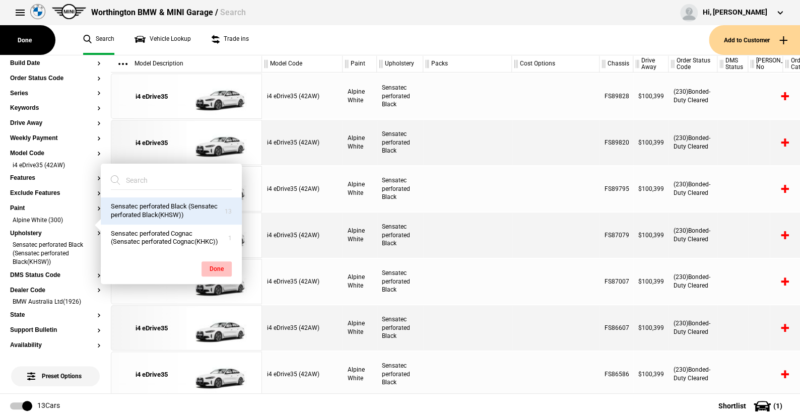
click at [216, 264] on button "Done" at bounding box center [216, 268] width 30 height 15
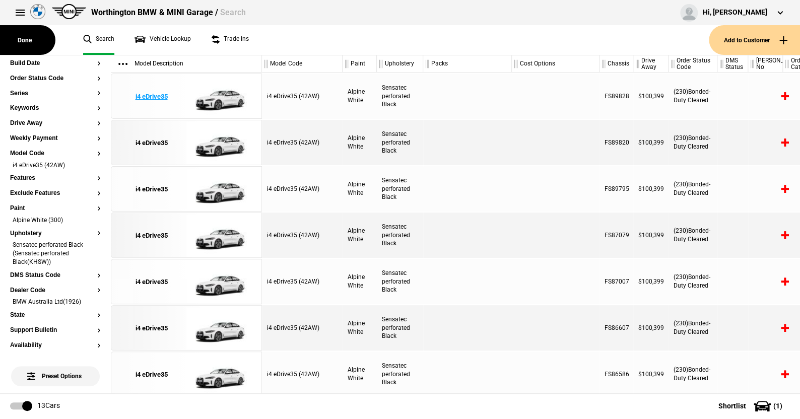
click at [227, 97] on img at bounding box center [221, 96] width 70 height 45
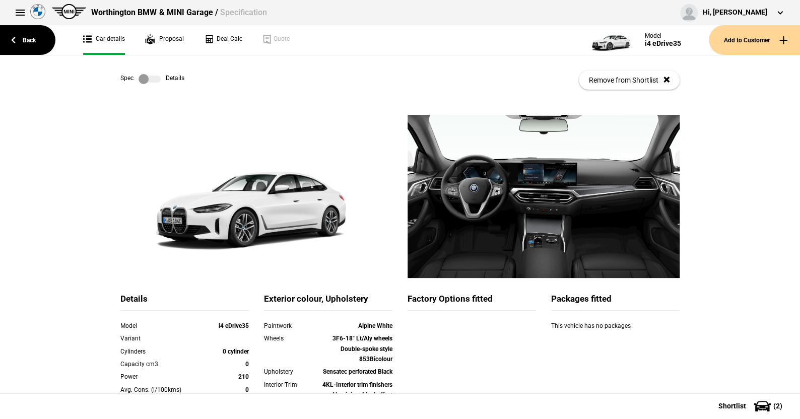
click at [151, 80] on label at bounding box center [150, 79] width 22 height 10
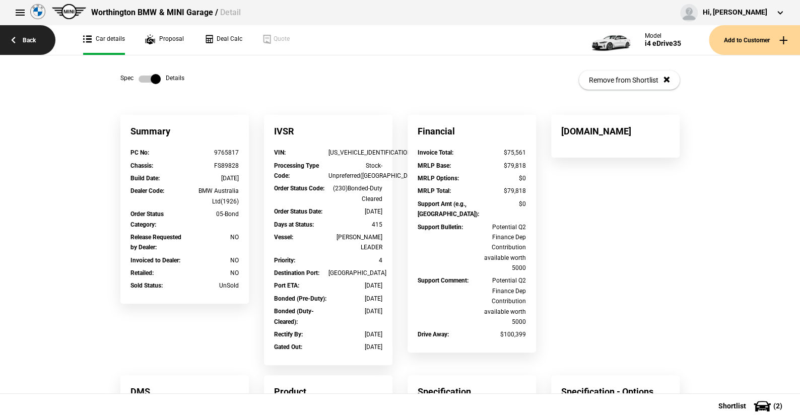
click at [31, 39] on link "Back" at bounding box center [27, 40] width 55 height 30
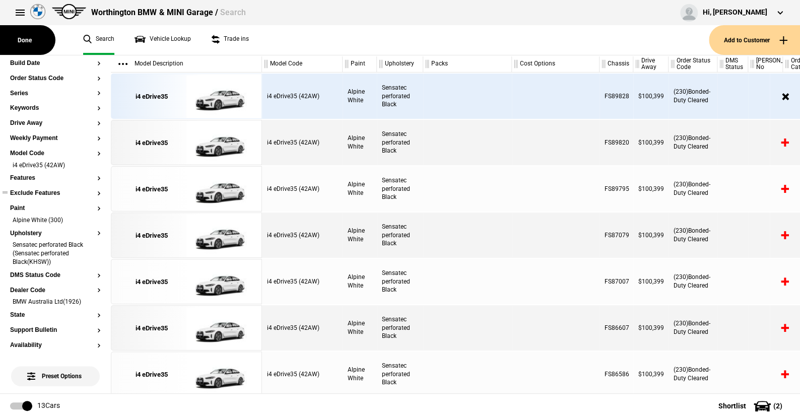
scroll to position [151, 0]
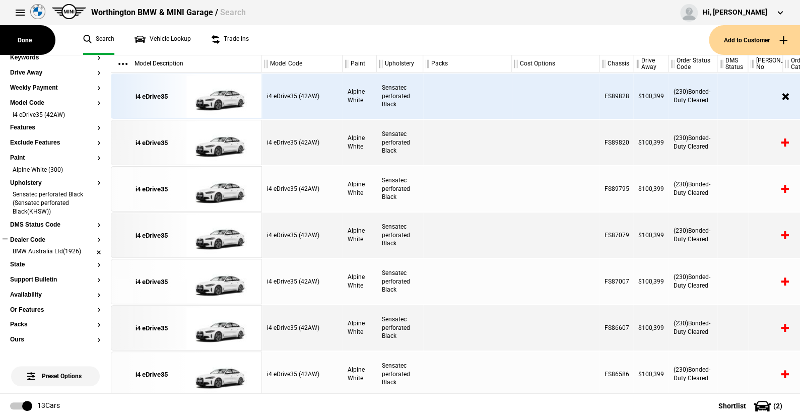
click at [92, 247] on li "BMW Australia Ltd(1926)" at bounding box center [55, 252] width 91 height 10
click at [22, 312] on button "Packs" at bounding box center [55, 315] width 91 height 7
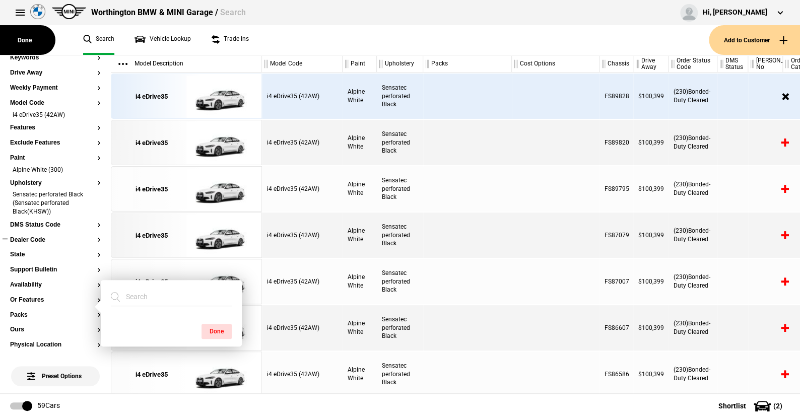
click at [265, 50] on ul "Search Vehicle Lookup Trade ins" at bounding box center [391, 40] width 636 height 30
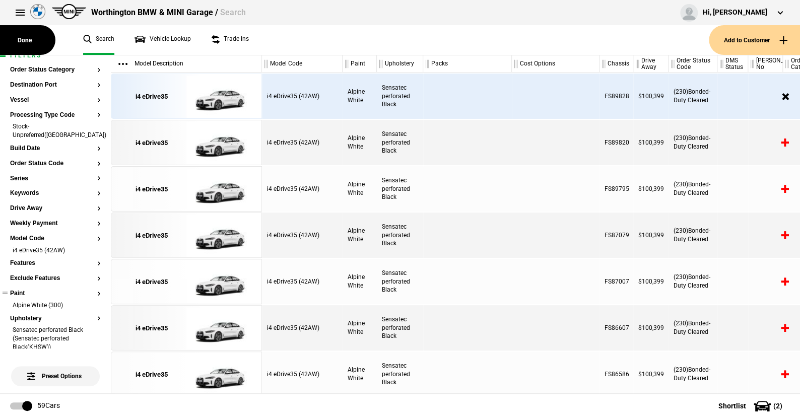
scroll to position [0, 0]
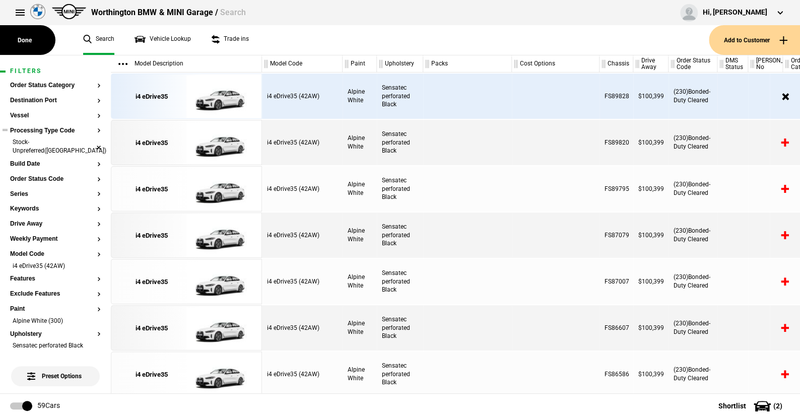
click at [90, 141] on li "Stock-Unpreferred(US)" at bounding box center [55, 147] width 91 height 19
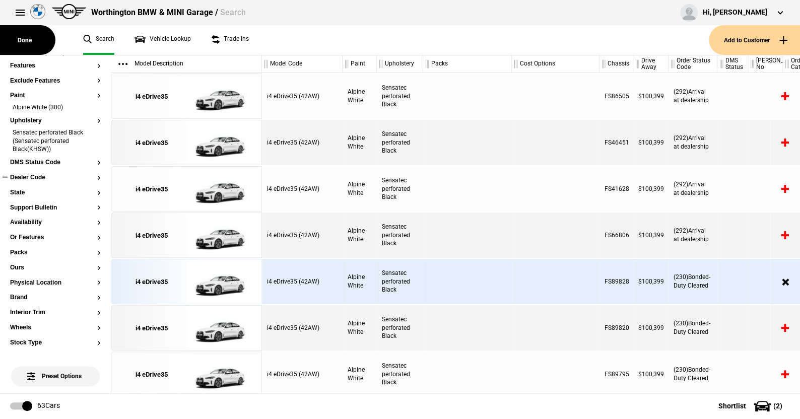
scroll to position [201, 0]
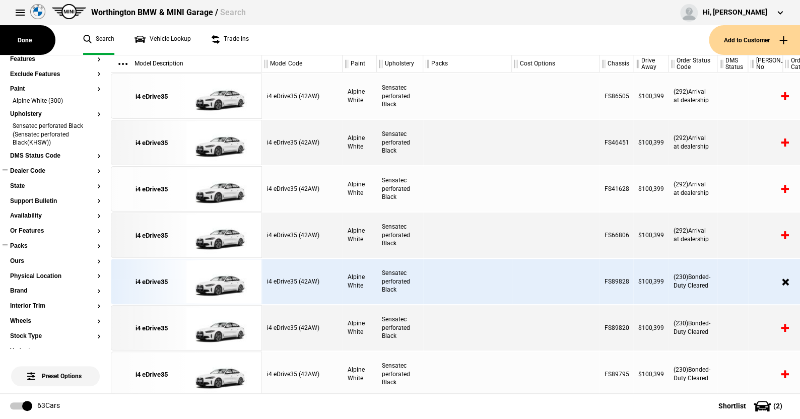
click at [22, 248] on button "Packs" at bounding box center [55, 246] width 91 height 7
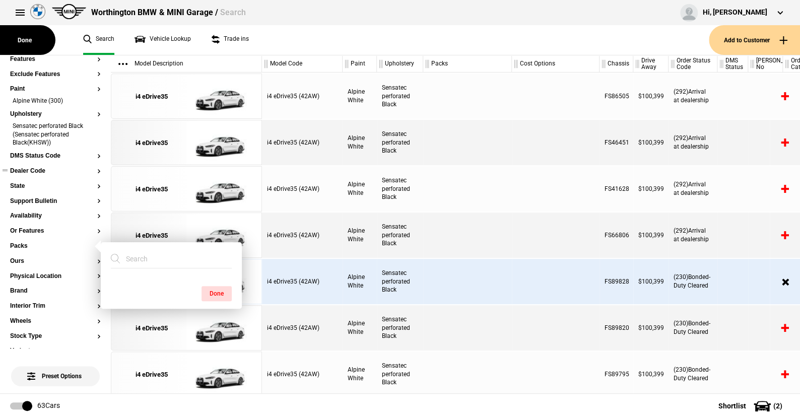
click at [283, 40] on ul "Search Vehicle Lookup Trade ins" at bounding box center [391, 40] width 636 height 30
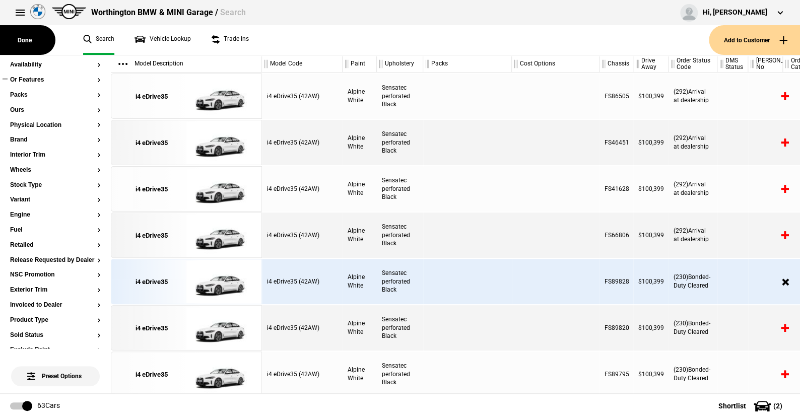
scroll to position [372, 0]
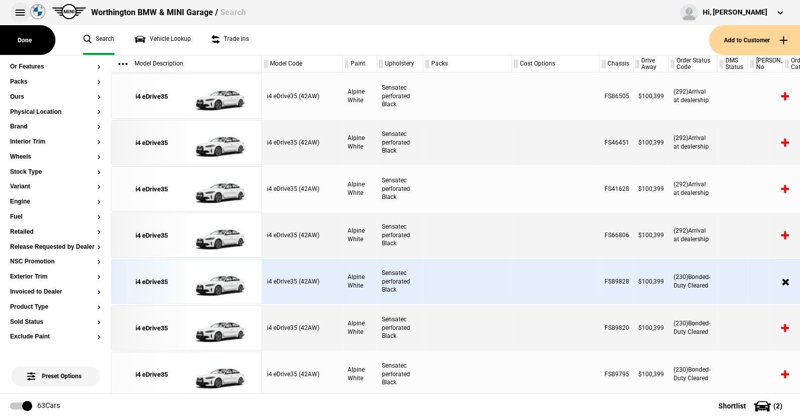
click at [21, 11] on button at bounding box center [20, 13] width 20 height 20
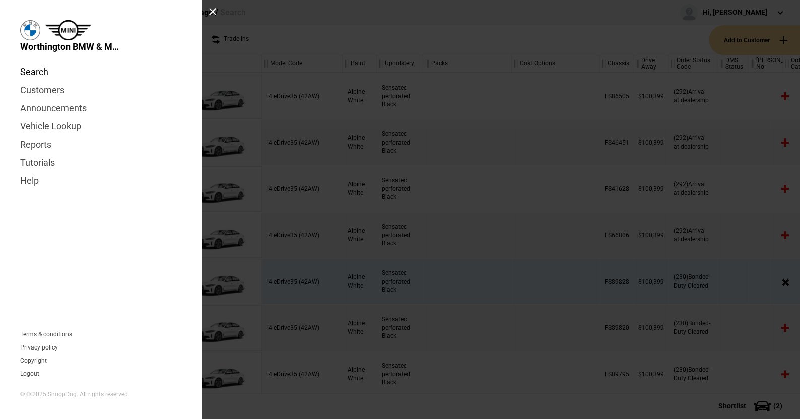
click at [37, 71] on link "Search" at bounding box center [100, 72] width 161 height 18
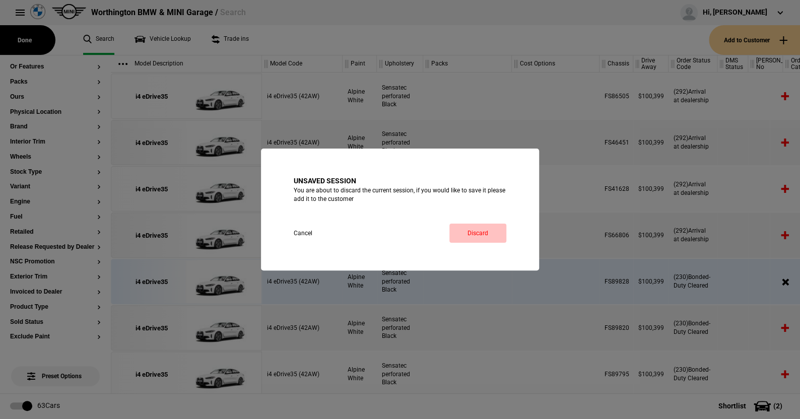
click at [476, 228] on link "Discard" at bounding box center [477, 233] width 57 height 19
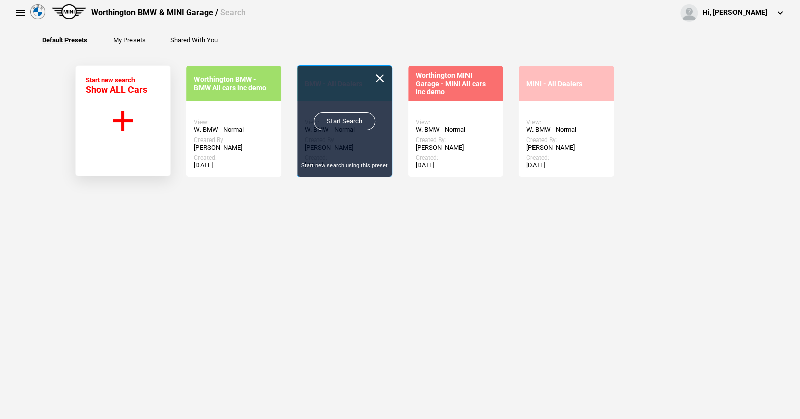
click at [340, 118] on link "Start Search" at bounding box center [344, 121] width 61 height 18
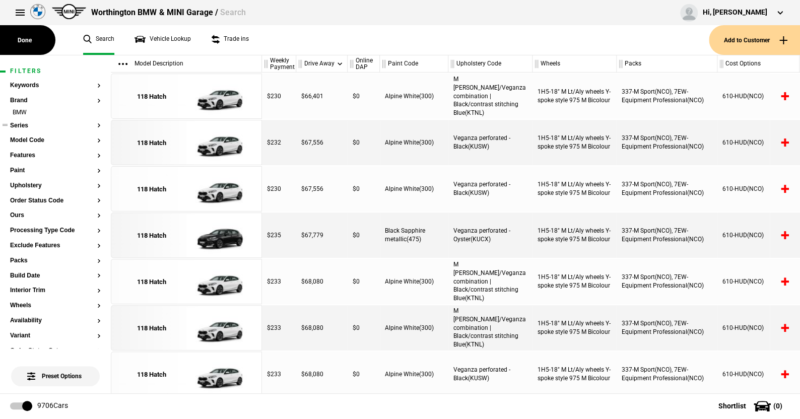
click at [21, 123] on button "Series" at bounding box center [55, 125] width 91 height 7
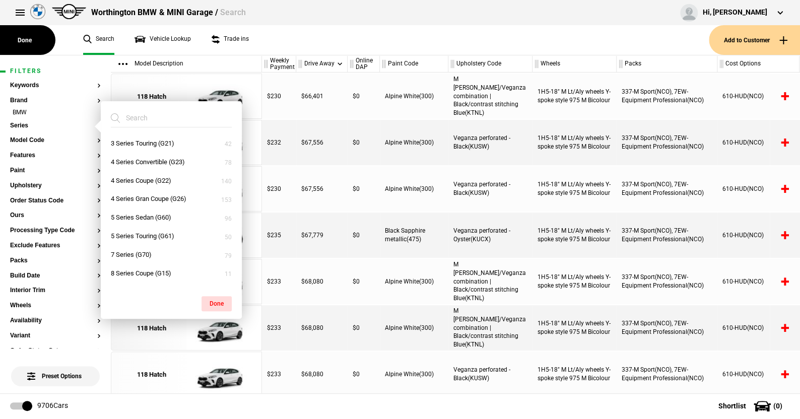
scroll to position [45, 0]
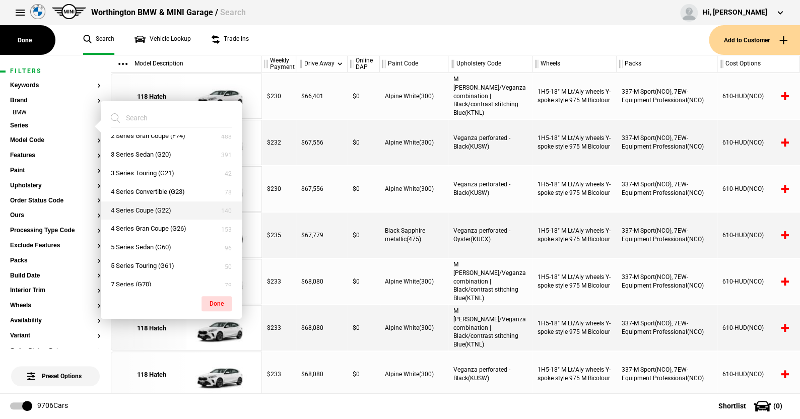
click at [131, 206] on button "4 Series Coupe (G22)" at bounding box center [171, 210] width 141 height 19
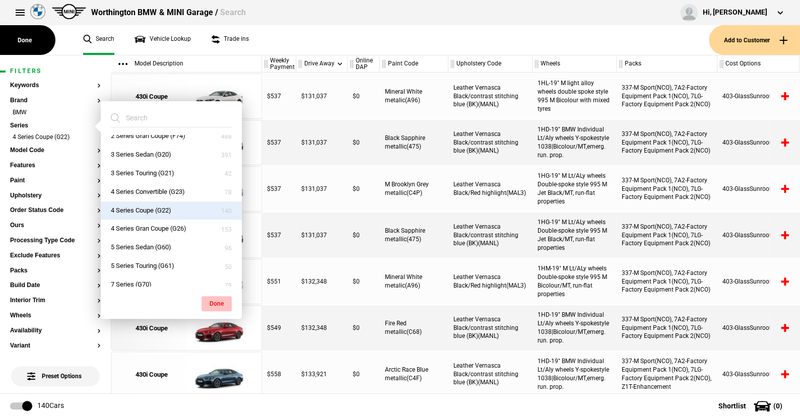
click at [214, 299] on button "Done" at bounding box center [216, 303] width 30 height 15
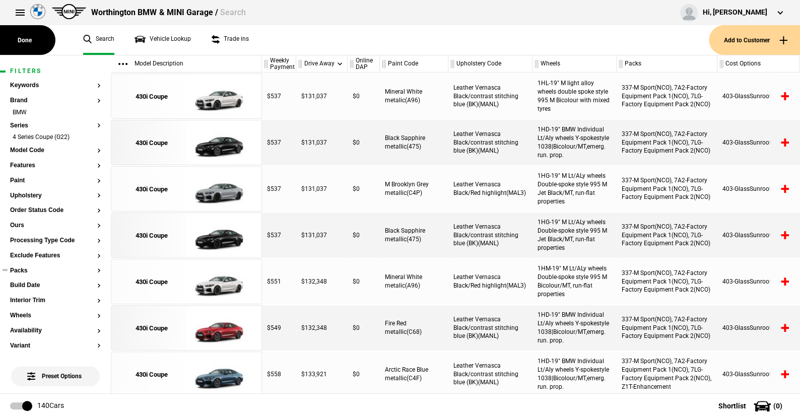
click at [21, 269] on button "Packs" at bounding box center [55, 270] width 91 height 7
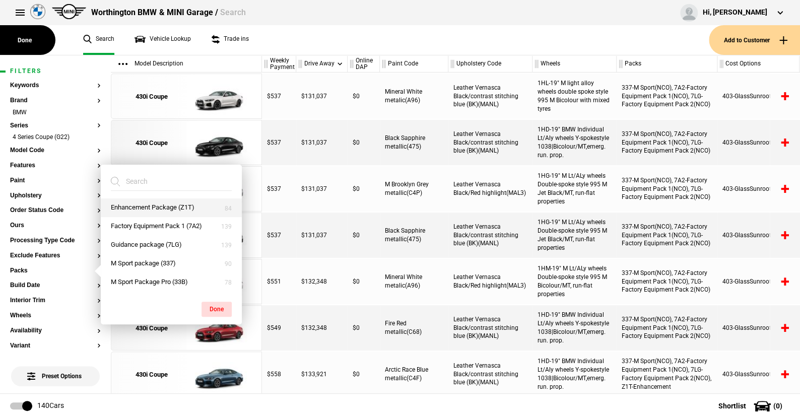
click at [146, 206] on button "Enhancement Package (Z1T)" at bounding box center [171, 207] width 141 height 19
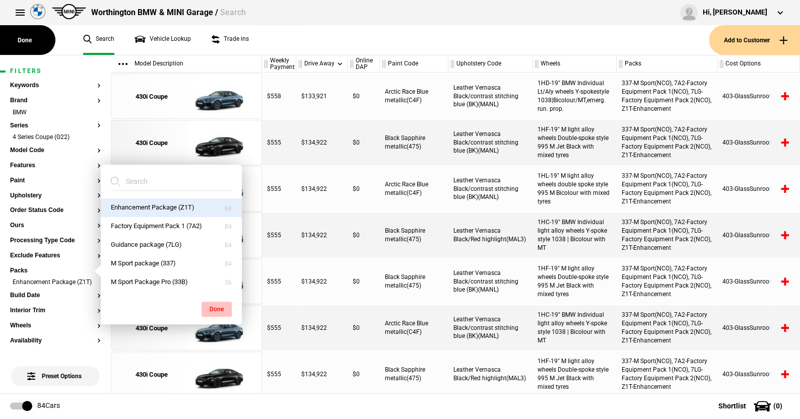
click at [217, 306] on button "Done" at bounding box center [216, 309] width 30 height 15
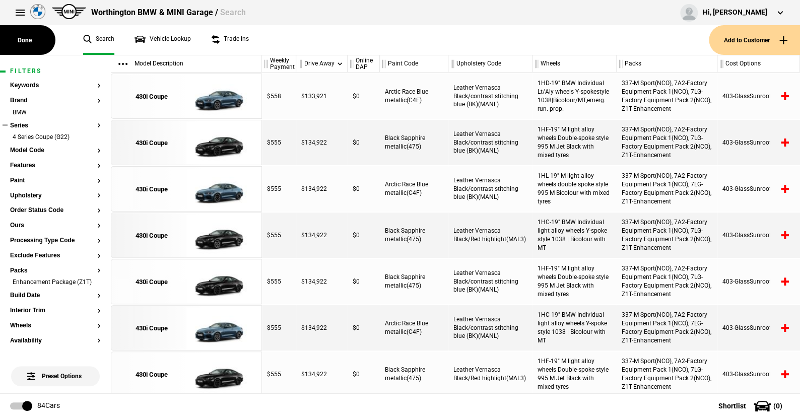
click at [39, 146] on ul "4 Series Coupe (G22)" at bounding box center [55, 140] width 91 height 14
click at [36, 152] on button "Model Code" at bounding box center [55, 150] width 91 height 7
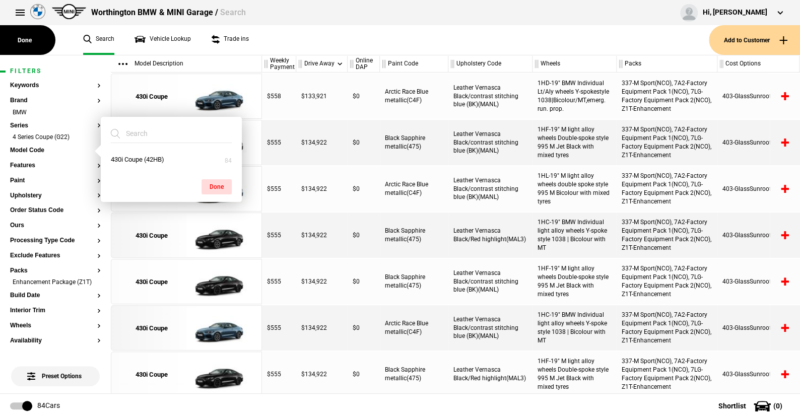
click at [284, 42] on ul "Search Vehicle Lookup Trade ins" at bounding box center [391, 40] width 636 height 30
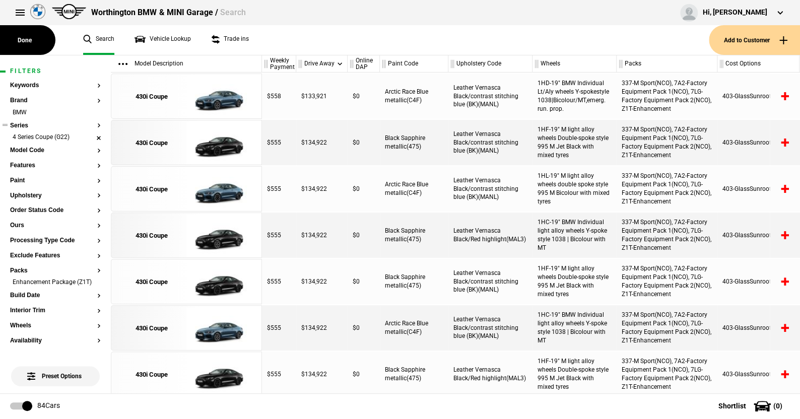
click at [90, 138] on li "4 Series Coupe (G22)" at bounding box center [55, 138] width 91 height 10
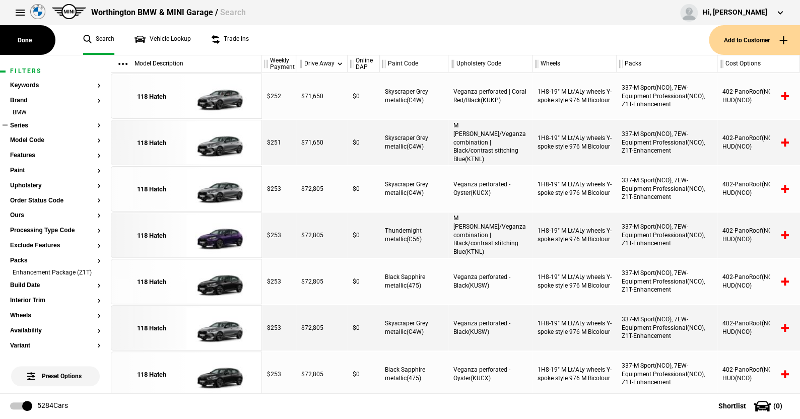
click at [23, 125] on button "Series" at bounding box center [55, 125] width 91 height 7
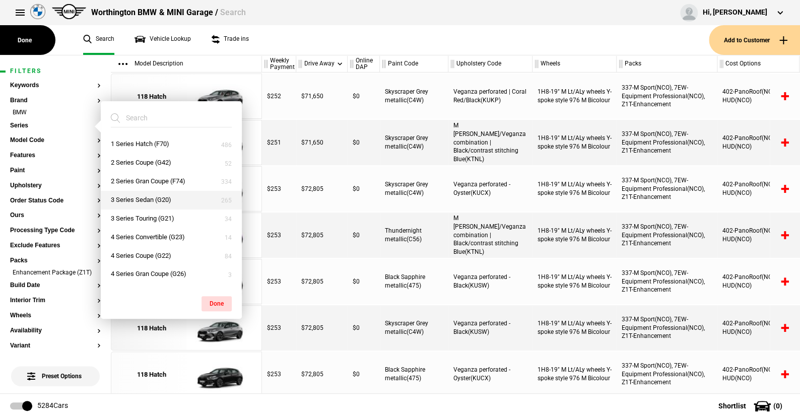
scroll to position [50, 0]
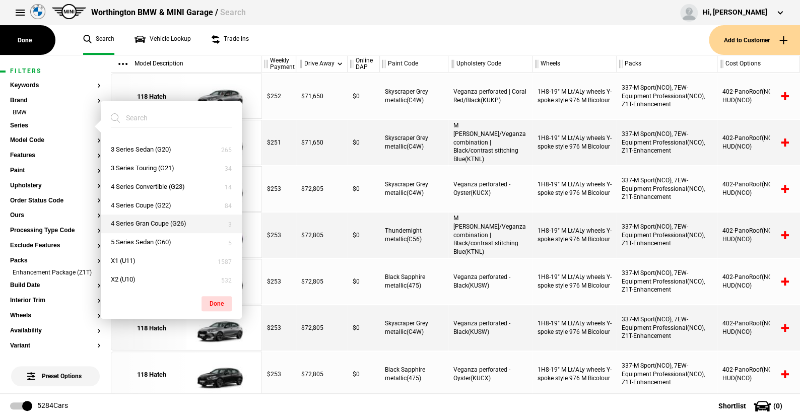
click at [134, 223] on button "4 Series Gran Coupe (G26)" at bounding box center [171, 224] width 141 height 19
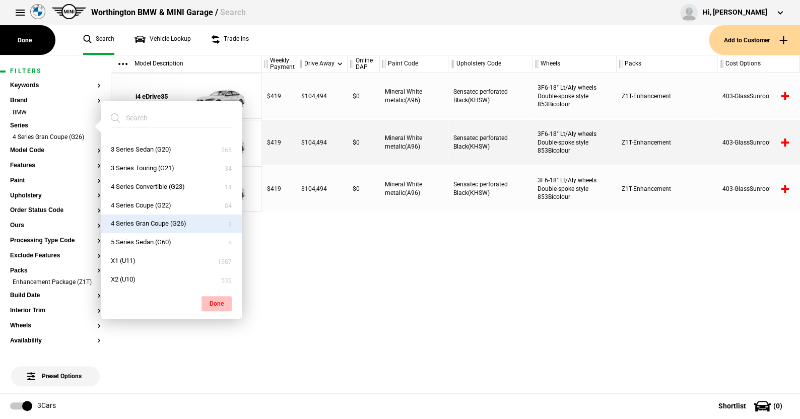
click at [213, 299] on button "Done" at bounding box center [216, 303] width 30 height 15
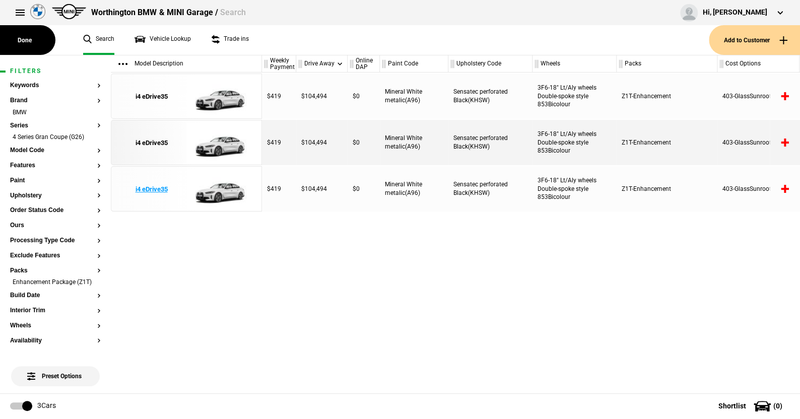
click at [223, 189] on img at bounding box center [221, 189] width 70 height 45
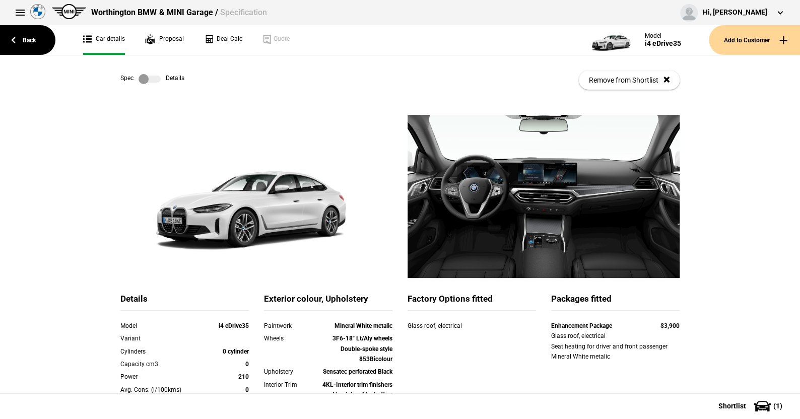
click at [152, 78] on label at bounding box center [150, 79] width 22 height 10
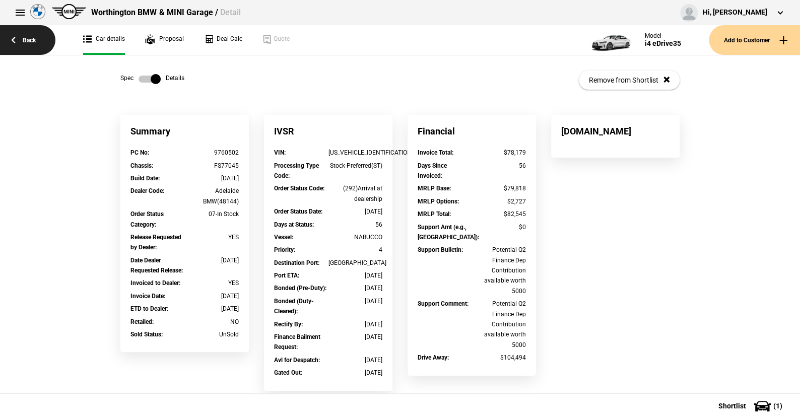
click at [31, 37] on link "Back" at bounding box center [27, 40] width 55 height 30
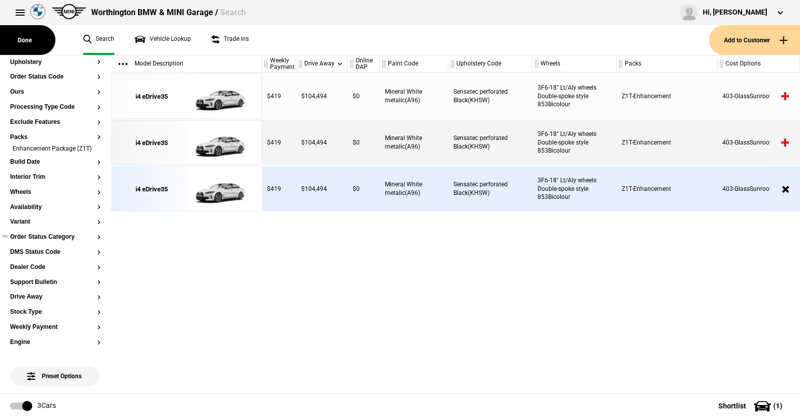
scroll to position [151, 0]
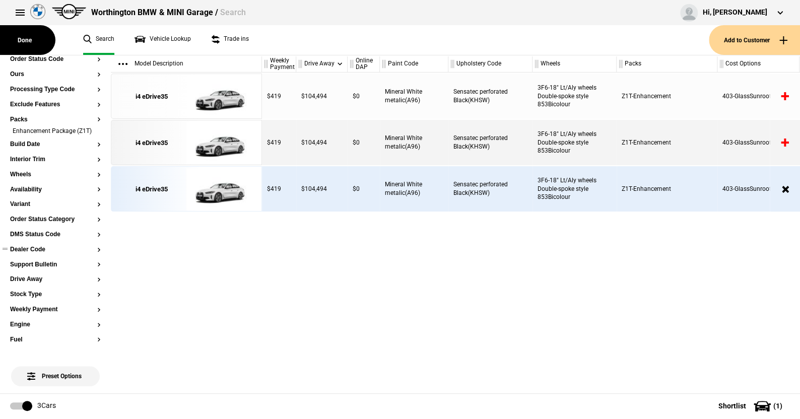
click at [40, 253] on button "Dealer Code" at bounding box center [55, 249] width 91 height 7
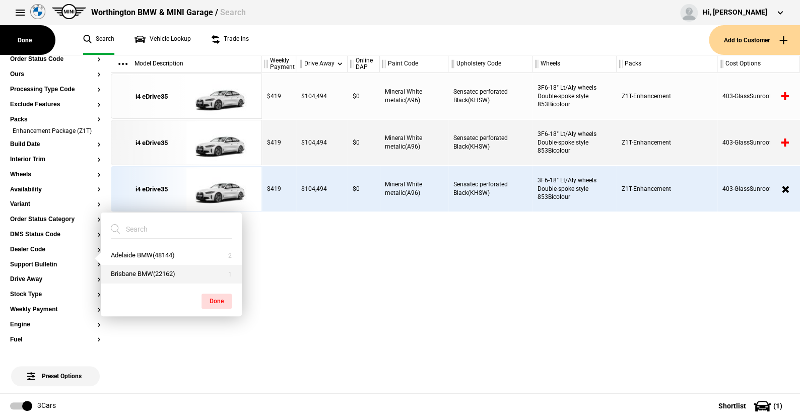
click at [141, 270] on button "Brisbane BMW(22162)" at bounding box center [171, 274] width 141 height 19
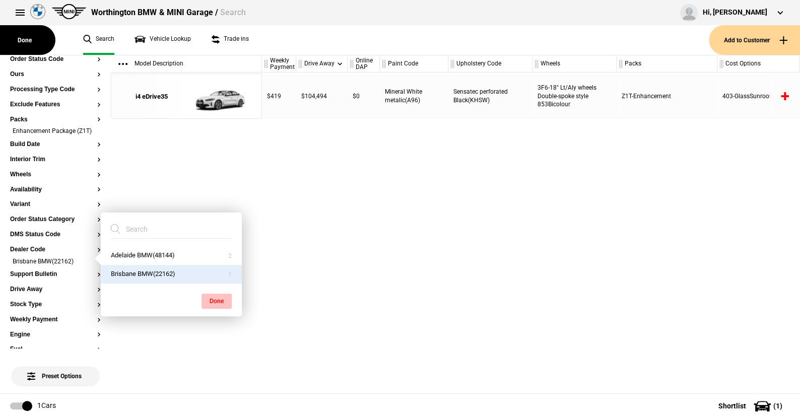
click at [220, 297] on button "Done" at bounding box center [216, 301] width 30 height 15
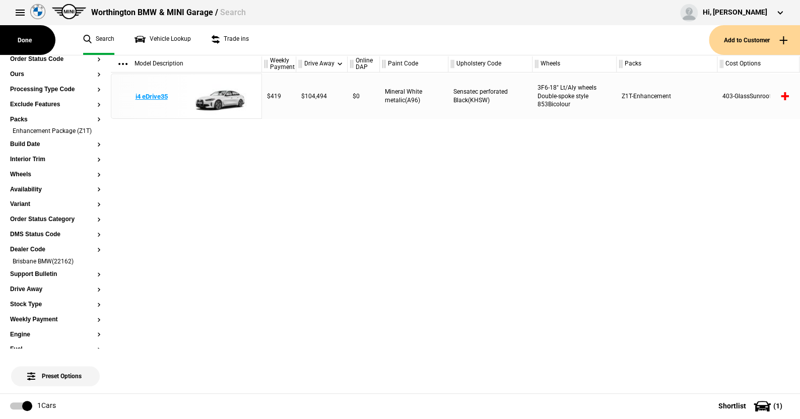
click at [224, 95] on img at bounding box center [221, 96] width 70 height 45
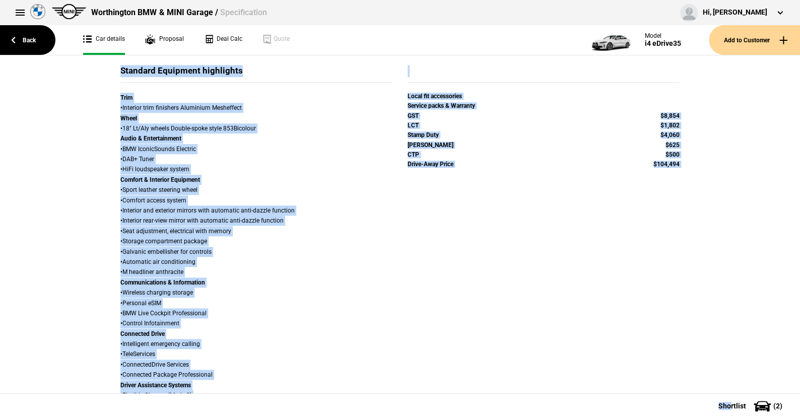
scroll to position [482, 0]
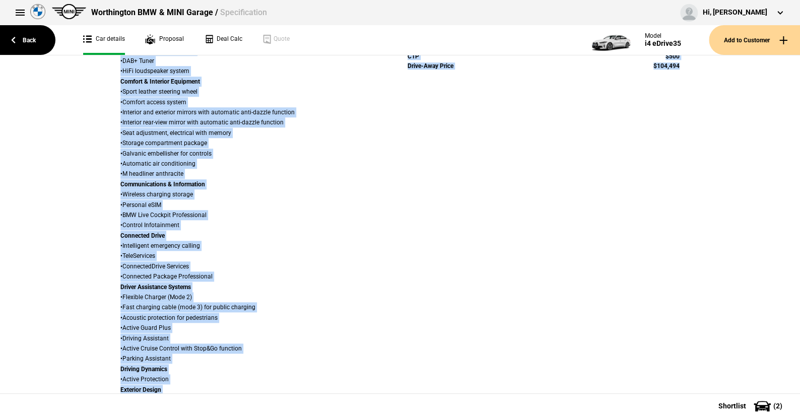
drag, startPoint x: 47, startPoint y: 92, endPoint x: 729, endPoint y: 385, distance: 742.2
click at [729, 385] on div "Spec Details Remove from Shortlist Details Model i4 eDrive35 Variant Cylinders …" at bounding box center [400, 224] width 800 height 338
copy div "Details Remove from Shortlist Details Model i4 eDrive35 Variant Cylinders 0 cyl…"
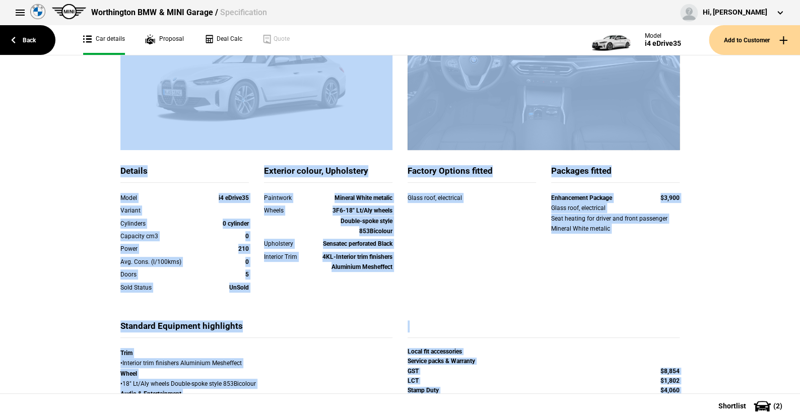
scroll to position [0, 0]
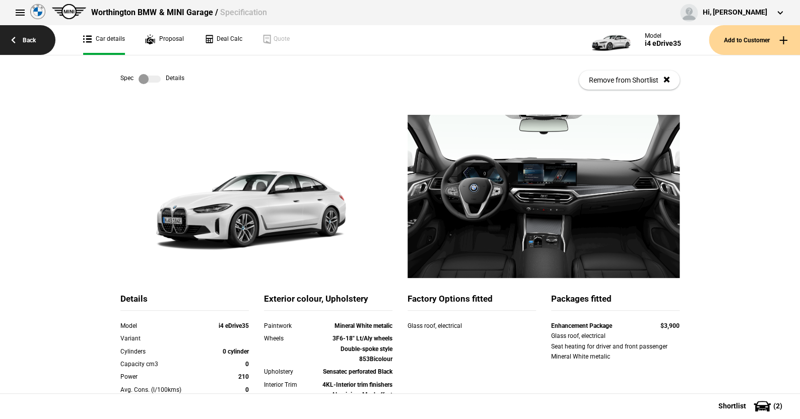
click at [21, 37] on link "Back" at bounding box center [27, 40] width 55 height 30
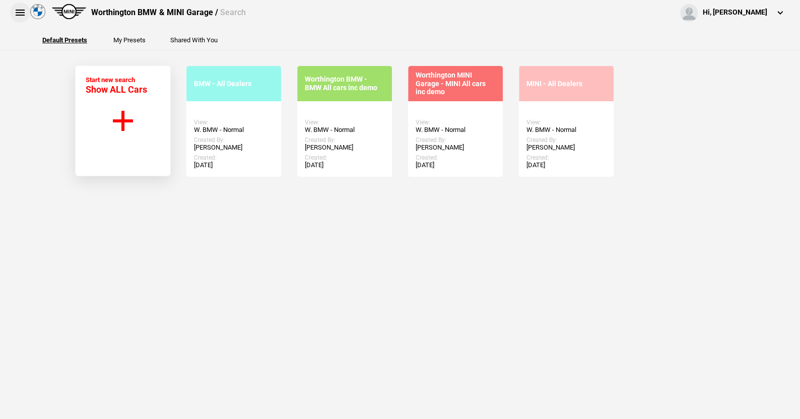
click at [16, 9] on button at bounding box center [20, 13] width 20 height 20
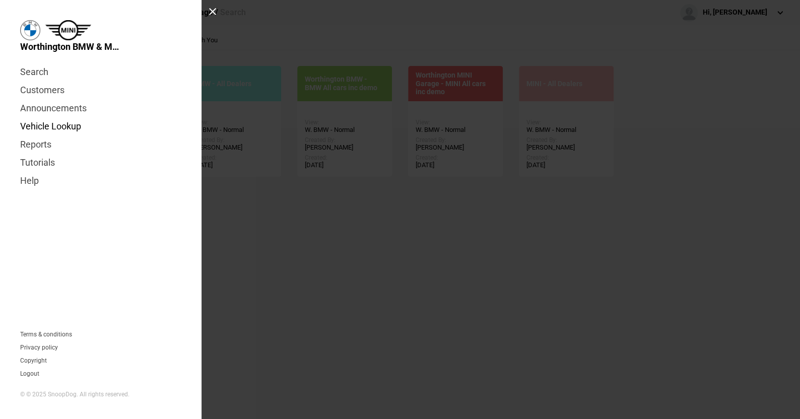
click at [59, 127] on link "Vehicle Lookup" at bounding box center [100, 126] width 161 height 18
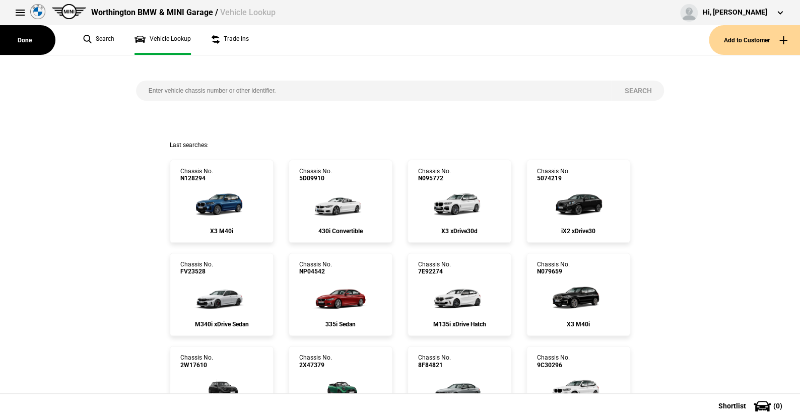
click at [143, 90] on input "search" at bounding box center [374, 91] width 476 height 20
paste input "1523395"
type input "1523395"
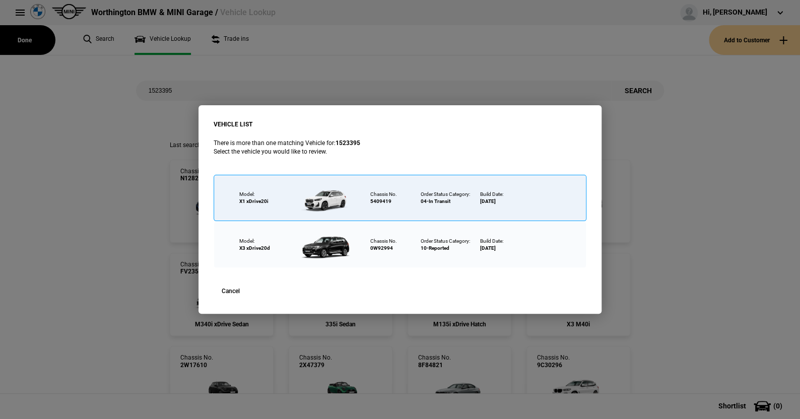
click at [329, 201] on div at bounding box center [327, 197] width 65 height 35
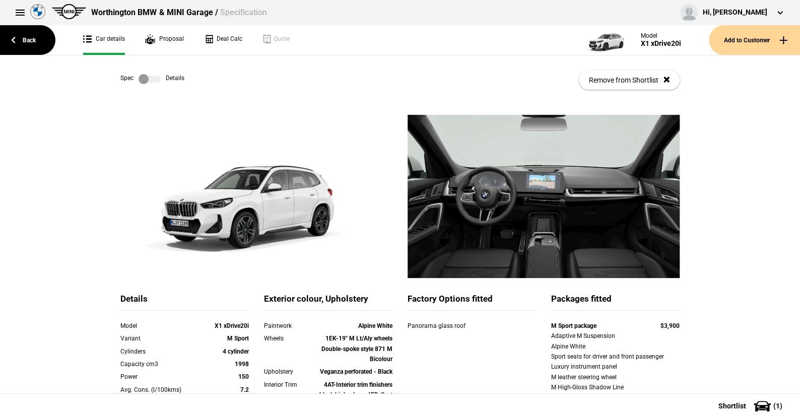
click at [153, 79] on label at bounding box center [150, 79] width 22 height 10
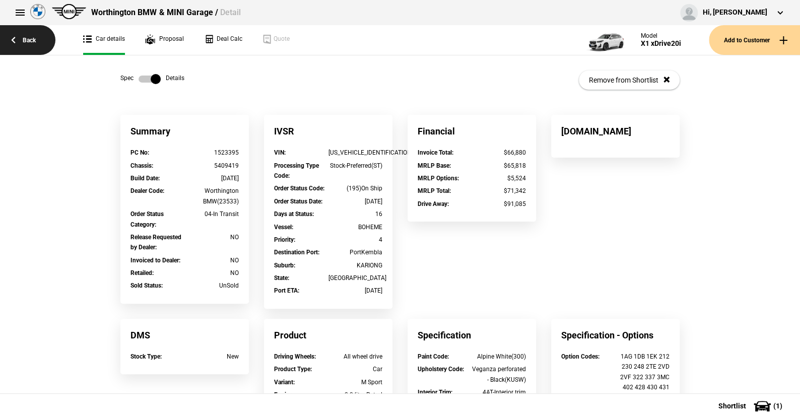
click at [31, 37] on link "Back" at bounding box center [27, 40] width 55 height 30
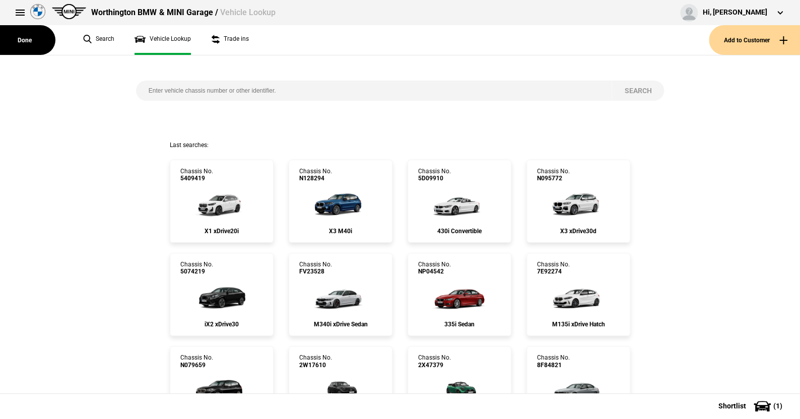
click at [139, 90] on input "search" at bounding box center [374, 91] width 476 height 20
paste input "1527050"
type input "1527050"
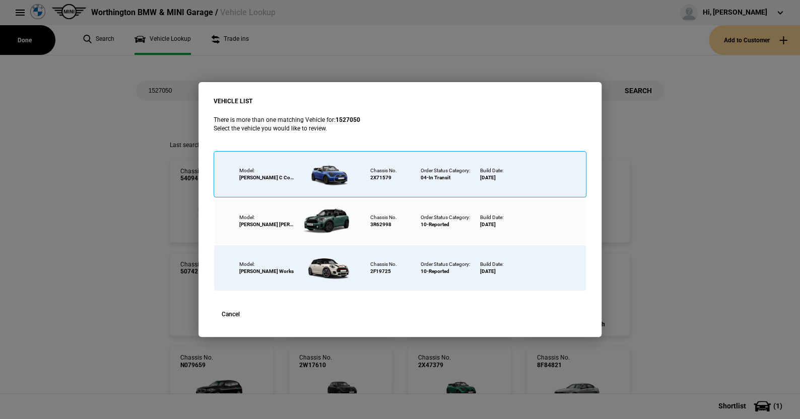
click at [326, 169] on div at bounding box center [327, 174] width 65 height 35
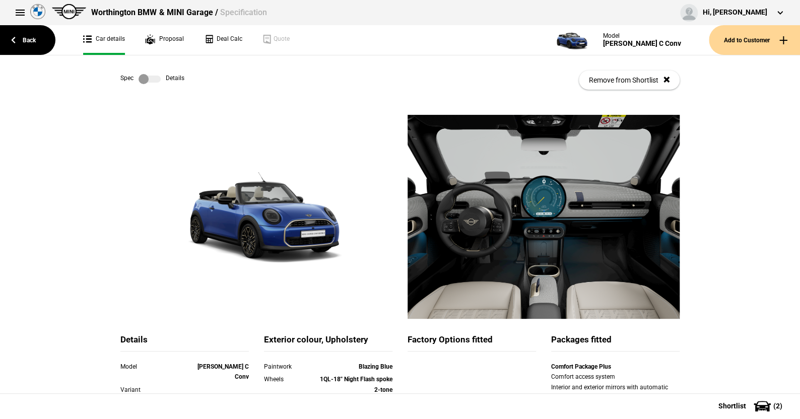
click at [155, 80] on label at bounding box center [150, 79] width 22 height 10
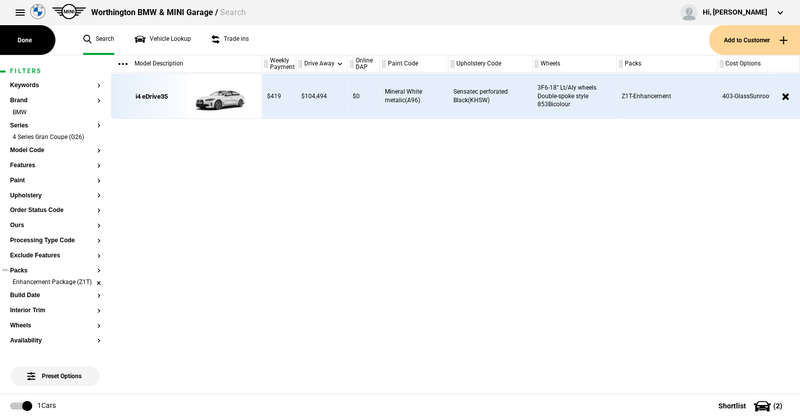
click at [89, 284] on li "Enhancement Package (Z1T)" at bounding box center [55, 283] width 91 height 10
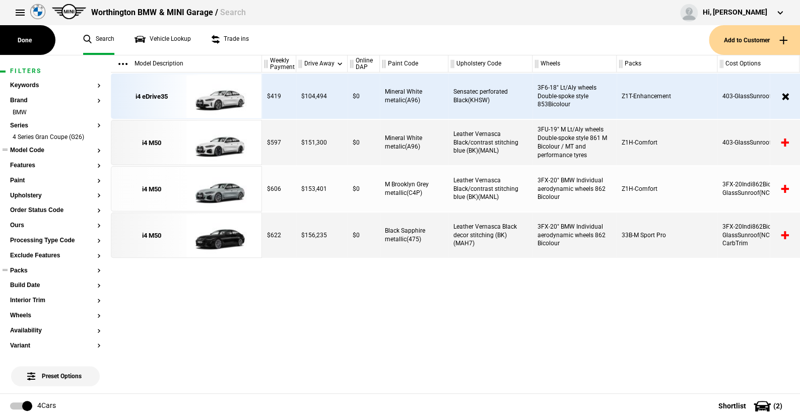
click at [43, 149] on button "Model Code" at bounding box center [55, 150] width 91 height 7
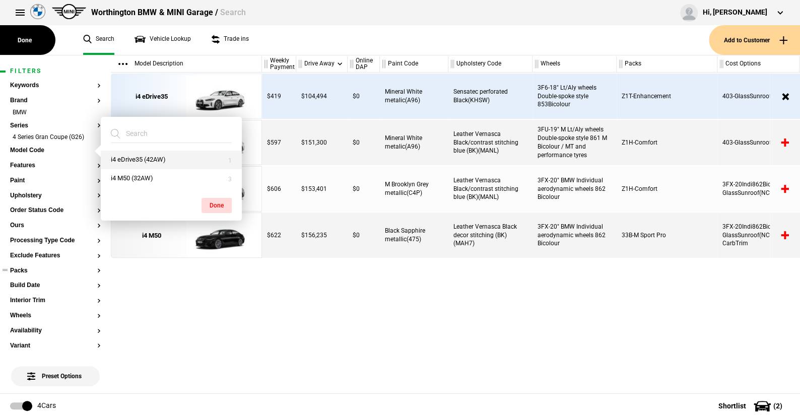
click at [147, 157] on button "i4 eDrive35 (42AW)" at bounding box center [171, 160] width 141 height 19
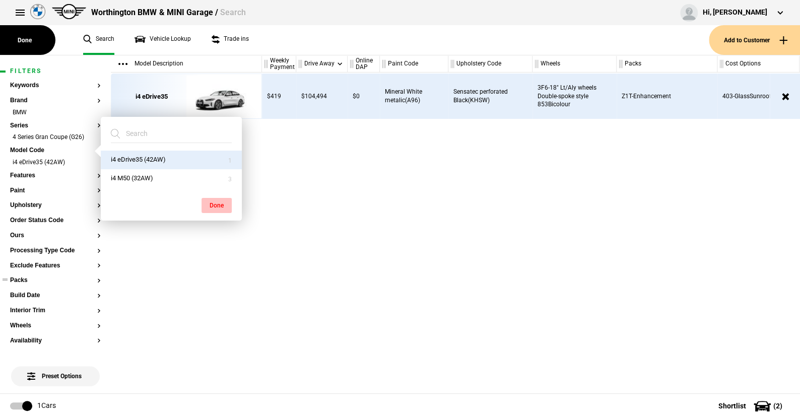
click at [221, 201] on button "Done" at bounding box center [216, 205] width 30 height 15
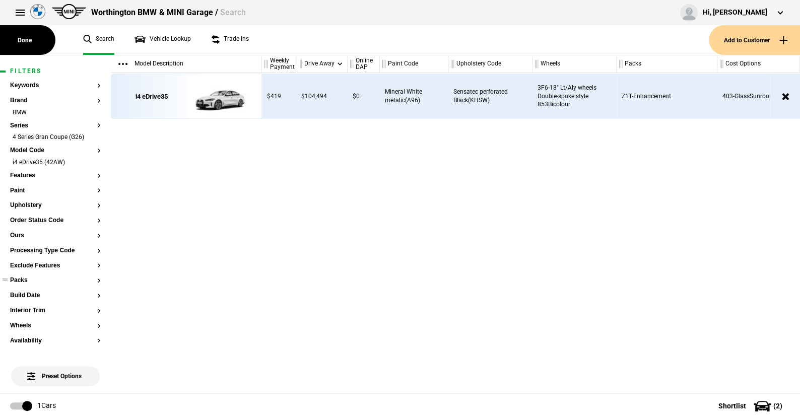
click at [276, 46] on ul "Search Vehicle Lookup Trade ins" at bounding box center [391, 40] width 636 height 30
click at [90, 163] on li "i4 eDrive35 (42AW)" at bounding box center [55, 163] width 91 height 10
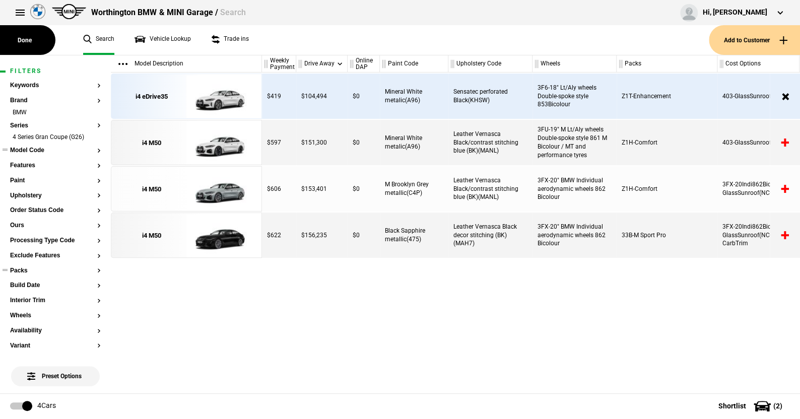
click at [40, 149] on button "Model Code" at bounding box center [55, 150] width 91 height 7
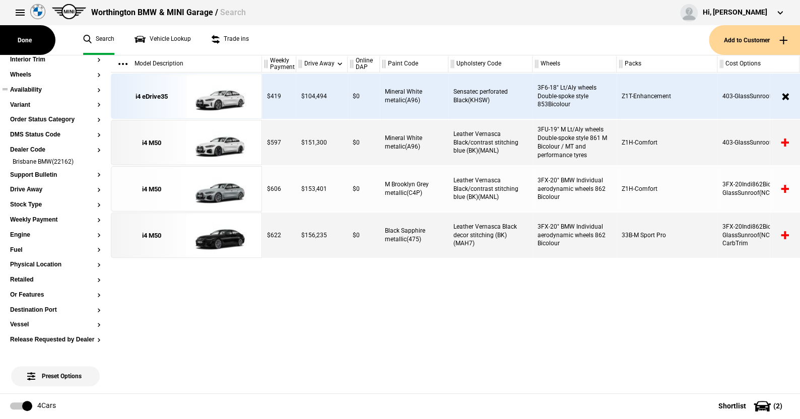
scroll to position [251, 0]
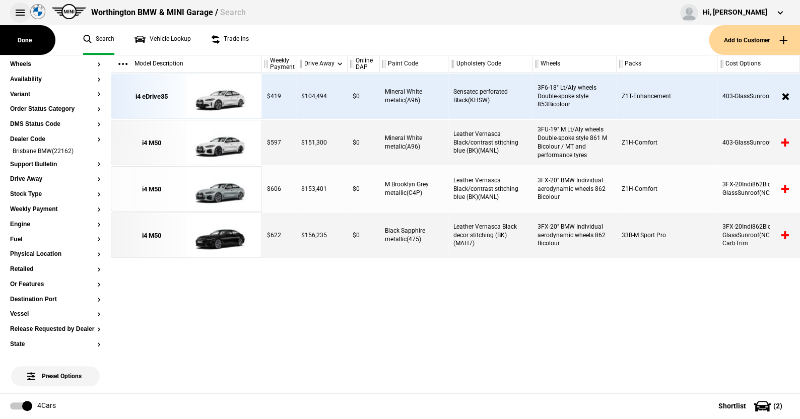
click at [22, 8] on button at bounding box center [20, 13] width 20 height 20
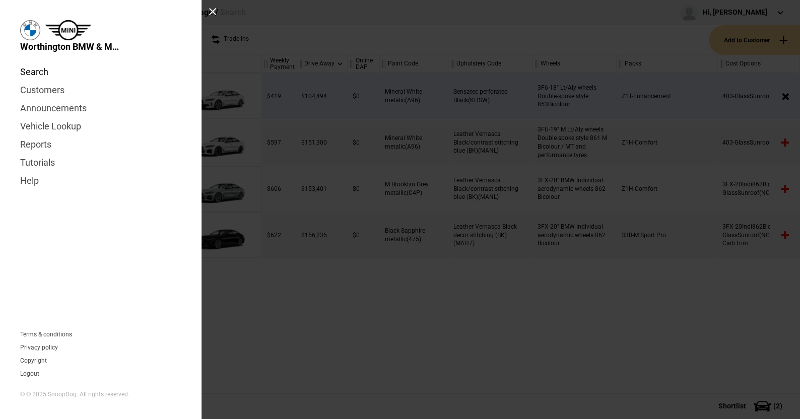
click at [38, 68] on link "Search" at bounding box center [100, 72] width 161 height 18
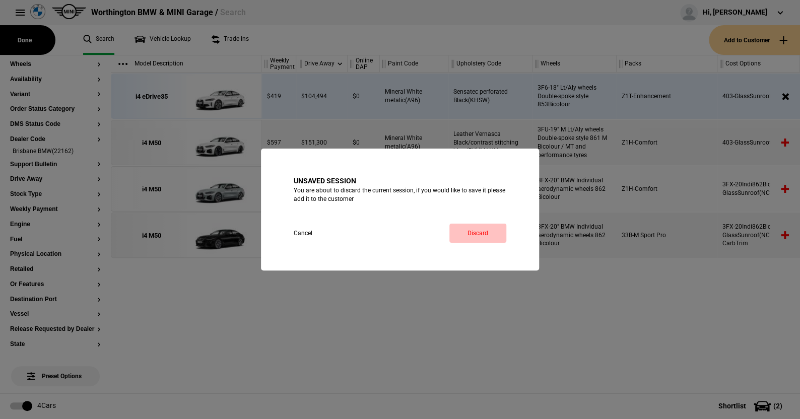
click at [474, 229] on link "Discard" at bounding box center [477, 233] width 57 height 19
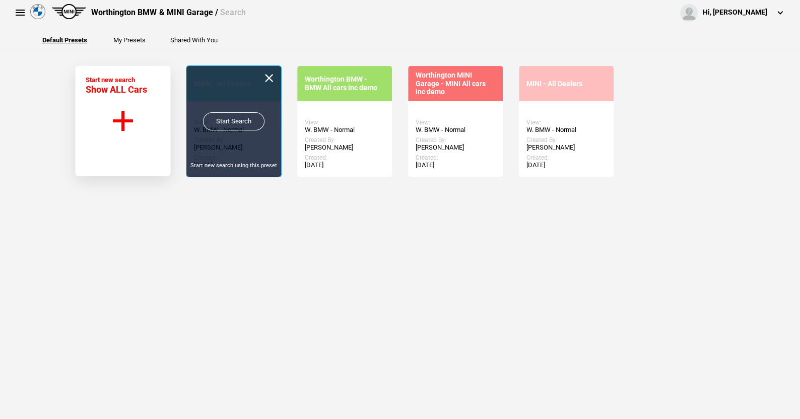
click at [225, 117] on link "Start Search" at bounding box center [233, 121] width 61 height 18
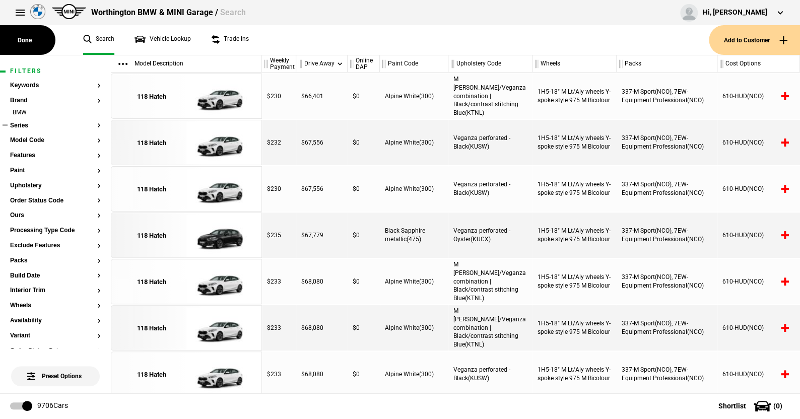
click at [18, 123] on button "Series" at bounding box center [55, 125] width 91 height 7
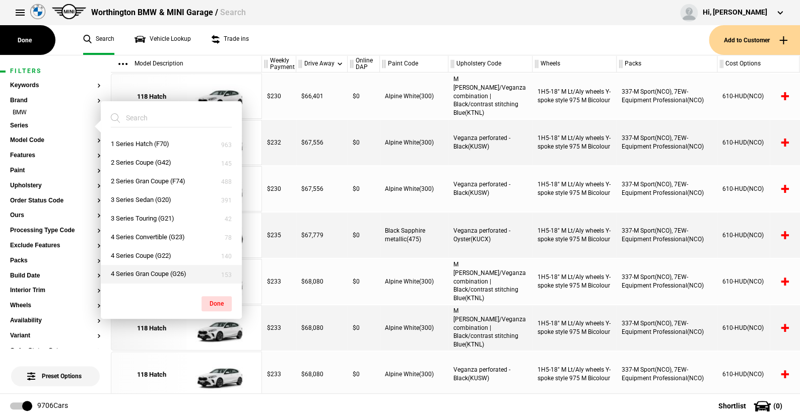
click at [138, 270] on button "4 Series Gran Coupe (G26)" at bounding box center [171, 274] width 141 height 19
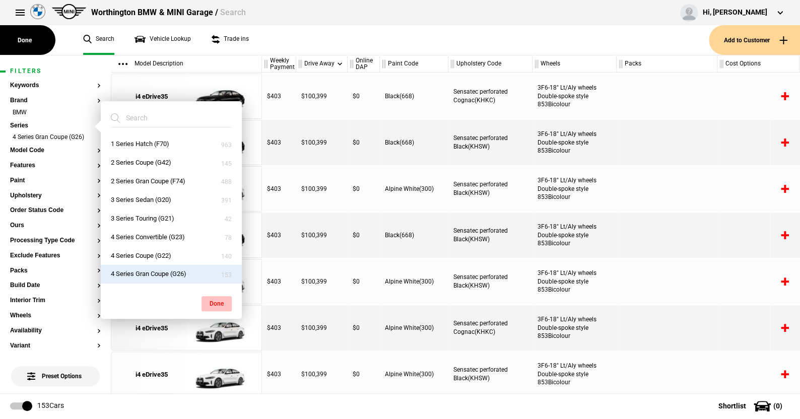
click at [213, 301] on button "Done" at bounding box center [216, 303] width 30 height 15
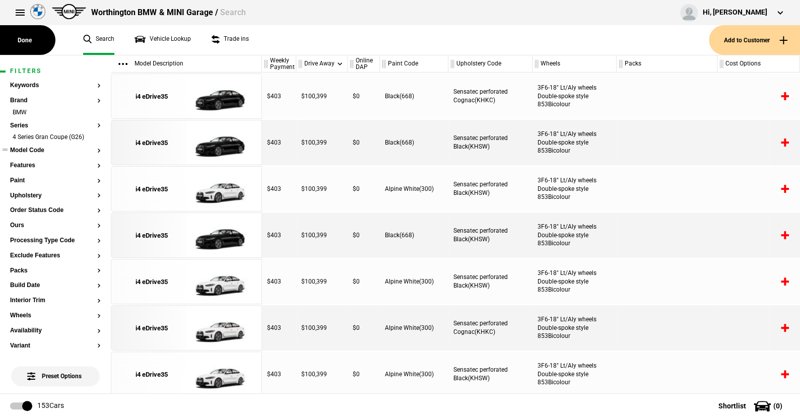
click at [27, 150] on button "Model Code" at bounding box center [55, 150] width 91 height 7
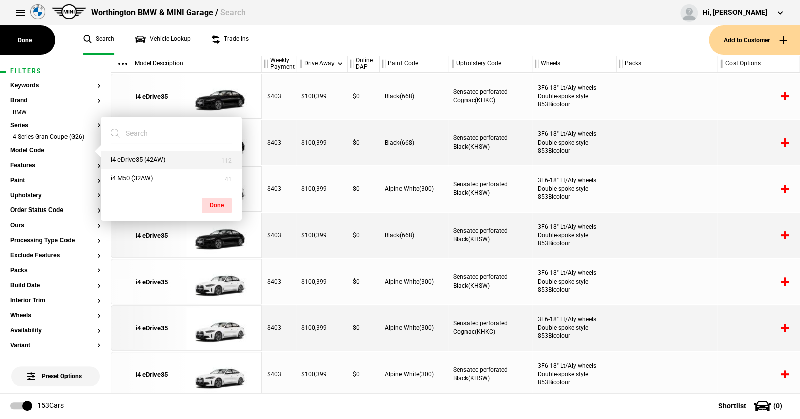
click at [124, 158] on button "i4 eDrive35 (42AW)" at bounding box center [171, 160] width 141 height 19
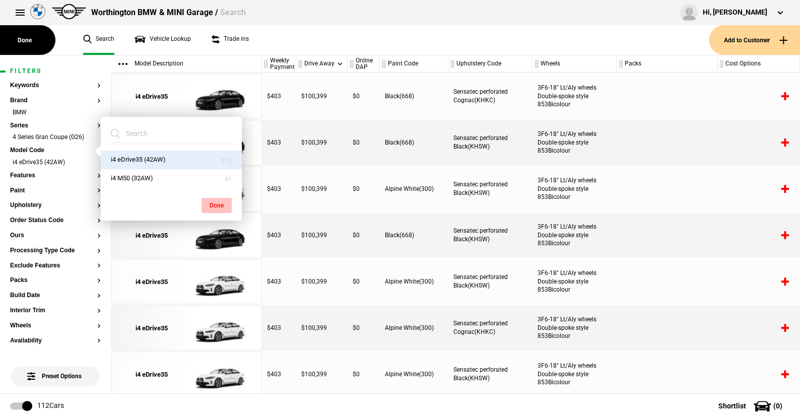
click at [217, 202] on button "Done" at bounding box center [216, 205] width 30 height 15
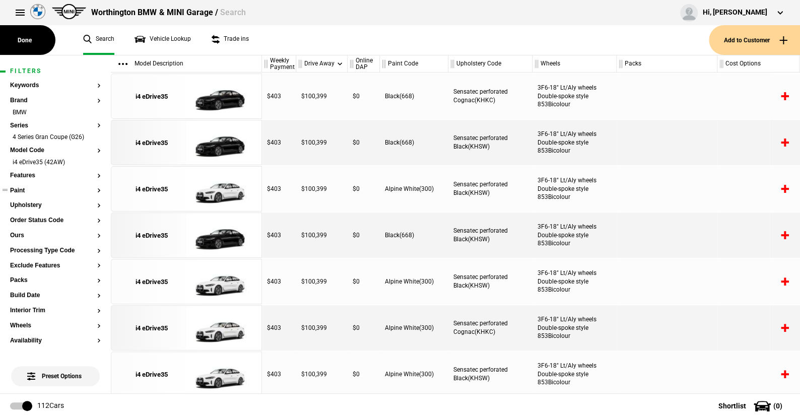
click at [18, 189] on button "Paint" at bounding box center [55, 190] width 91 height 7
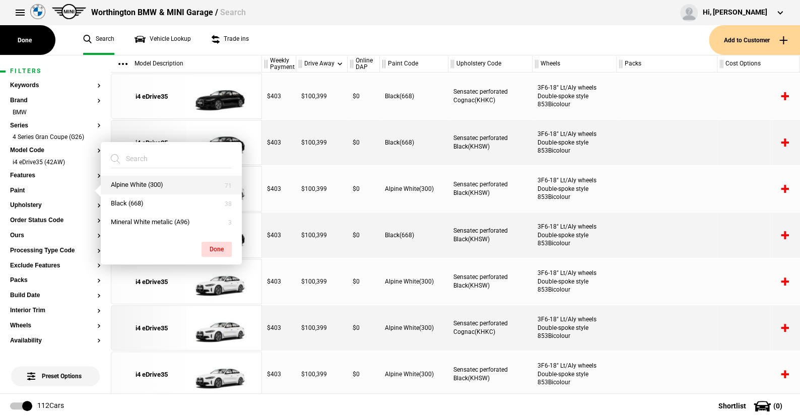
click at [139, 186] on button "Alpine White (300)" at bounding box center [171, 185] width 141 height 19
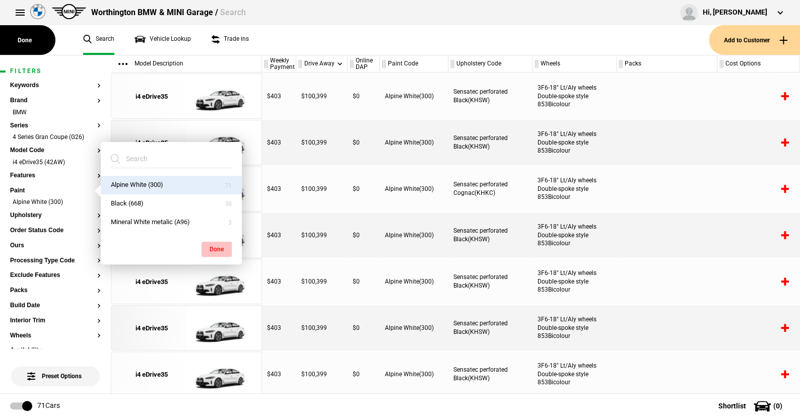
click at [219, 247] on button "Done" at bounding box center [216, 249] width 30 height 15
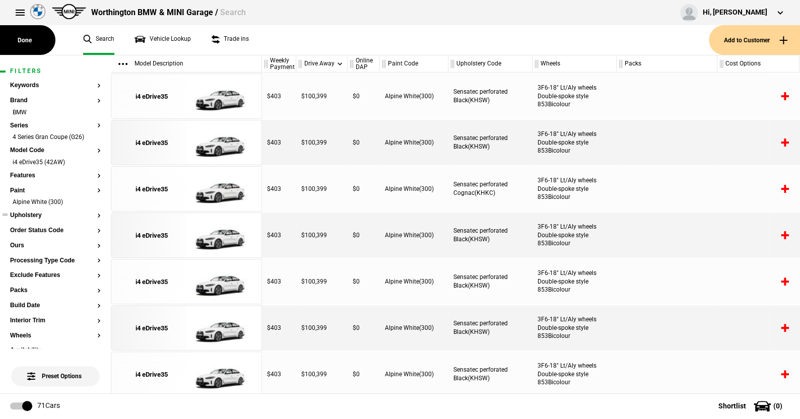
click at [50, 226] on ul at bounding box center [55, 225] width 91 height 4
click at [57, 228] on button "Order Status Code" at bounding box center [55, 230] width 91 height 7
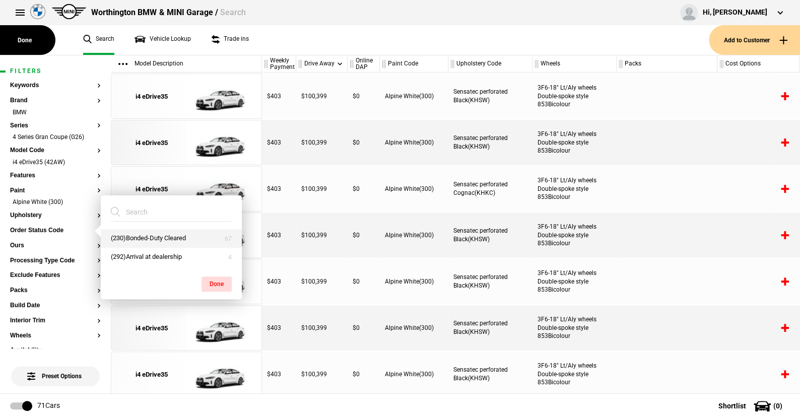
click at [134, 234] on button "(230)Bonded-Duty Cleared" at bounding box center [171, 238] width 141 height 19
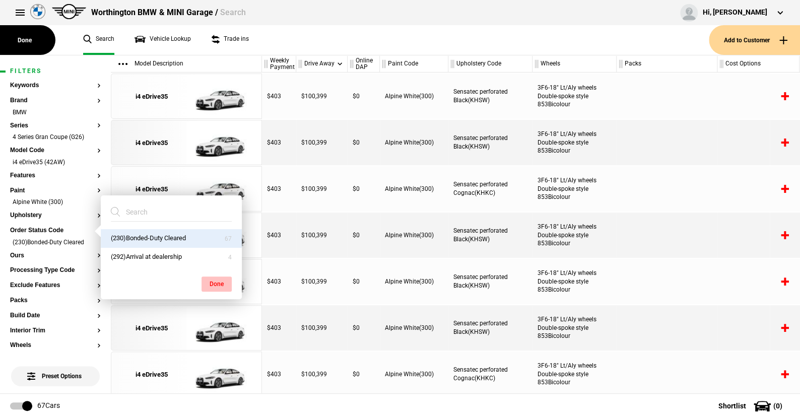
click at [217, 279] on button "Done" at bounding box center [216, 284] width 30 height 15
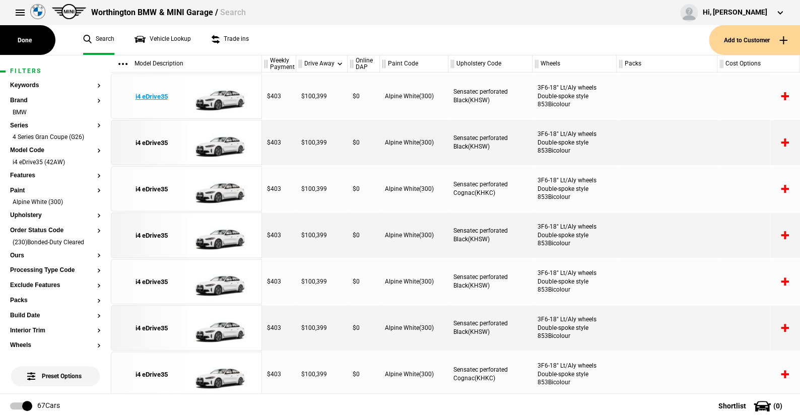
click at [219, 100] on img at bounding box center [221, 96] width 70 height 45
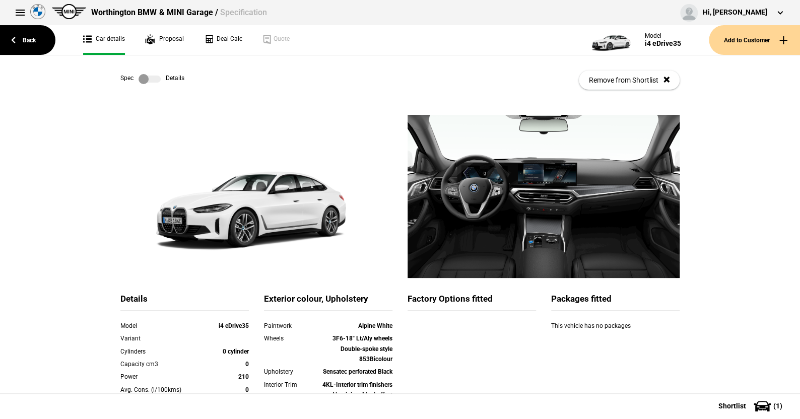
click at [155, 76] on label at bounding box center [150, 79] width 22 height 10
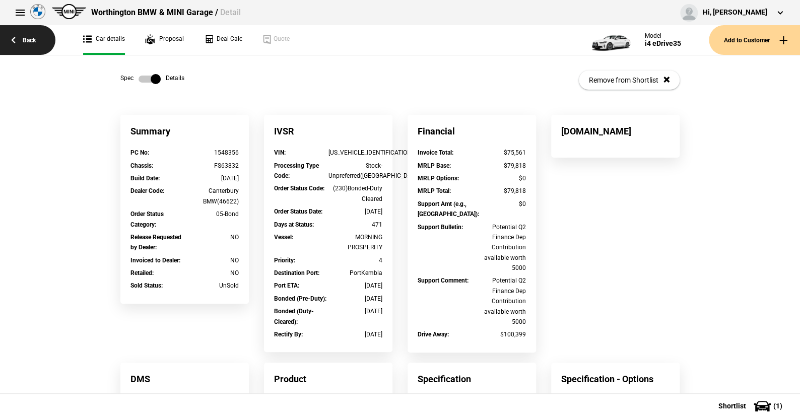
click at [32, 37] on link "Back" at bounding box center [27, 40] width 55 height 30
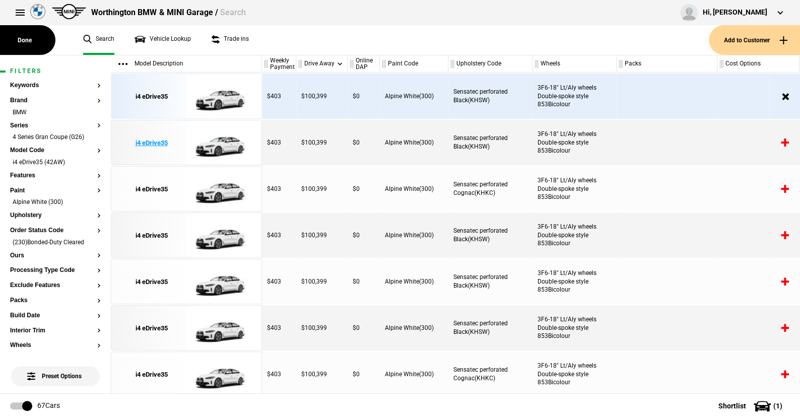
click at [225, 147] on img at bounding box center [221, 142] width 70 height 45
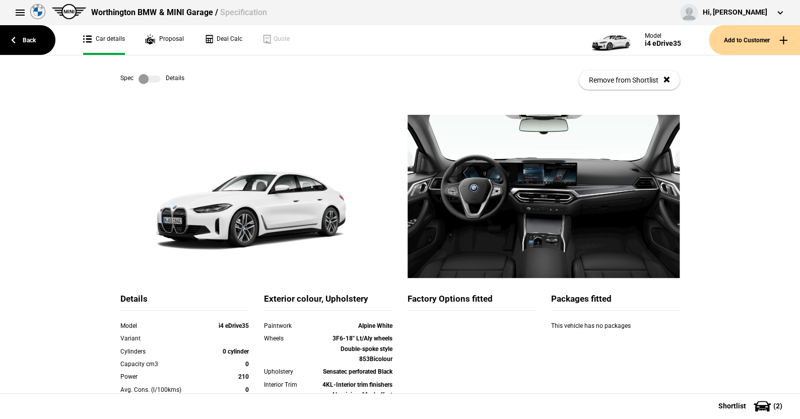
click at [153, 80] on label at bounding box center [150, 79] width 22 height 10
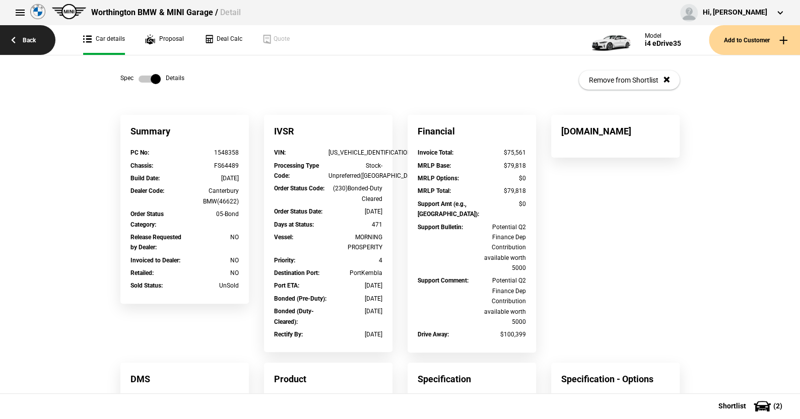
click at [28, 36] on link "Back" at bounding box center [27, 40] width 55 height 30
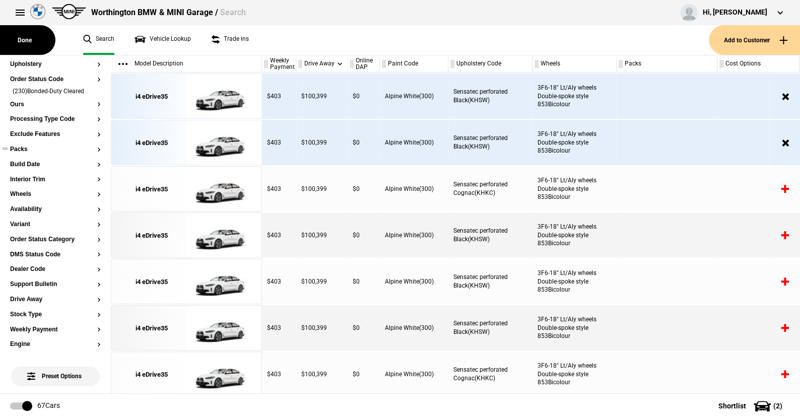
scroll to position [201, 0]
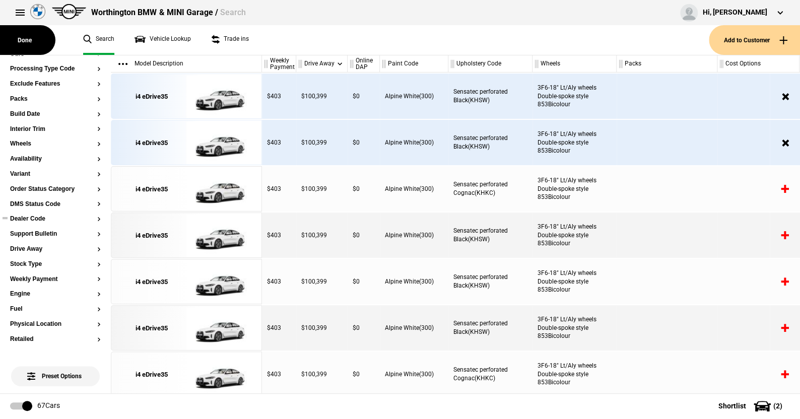
click at [40, 217] on button "Dealer Code" at bounding box center [55, 219] width 91 height 7
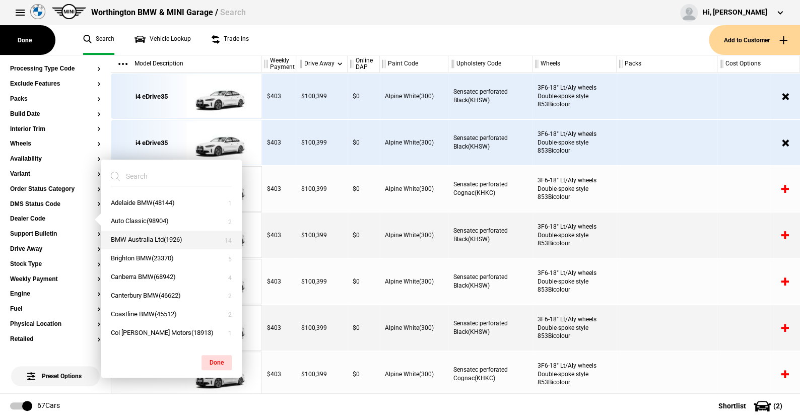
click at [135, 239] on button "BMW Australia Ltd(1926)" at bounding box center [171, 240] width 141 height 19
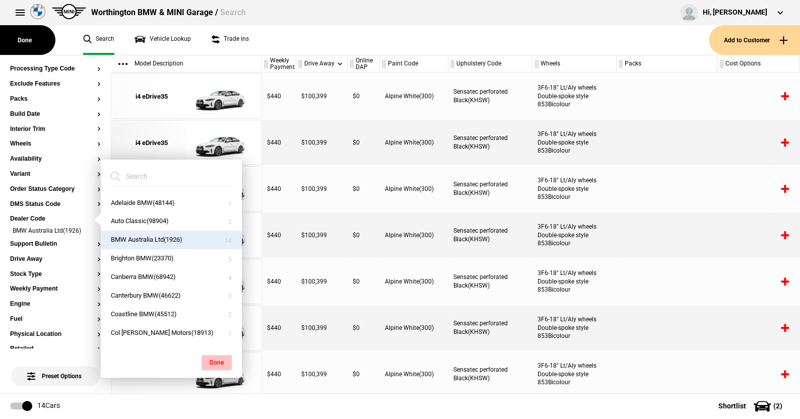
click at [217, 363] on button "Done" at bounding box center [216, 362] width 30 height 15
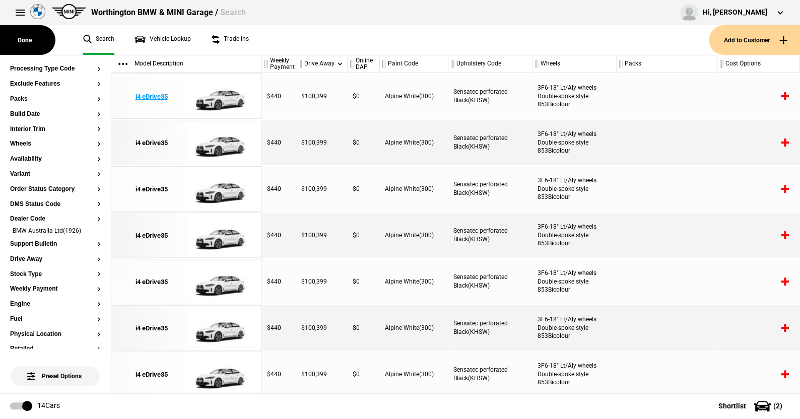
click at [224, 97] on img at bounding box center [221, 96] width 70 height 45
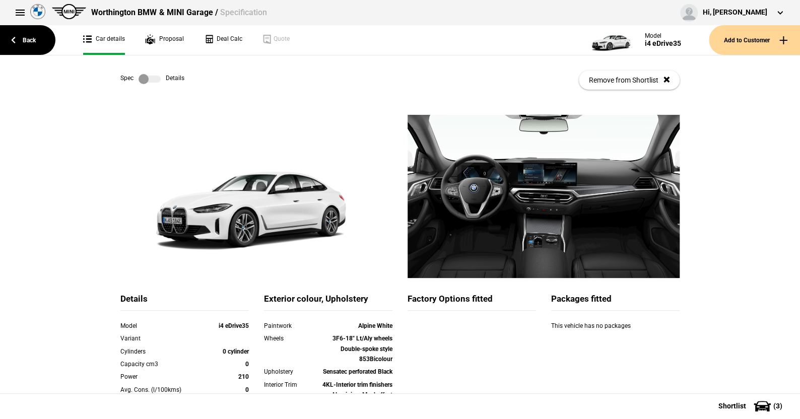
click at [152, 80] on label at bounding box center [150, 79] width 22 height 10
